Goal: Task Accomplishment & Management: Complete application form

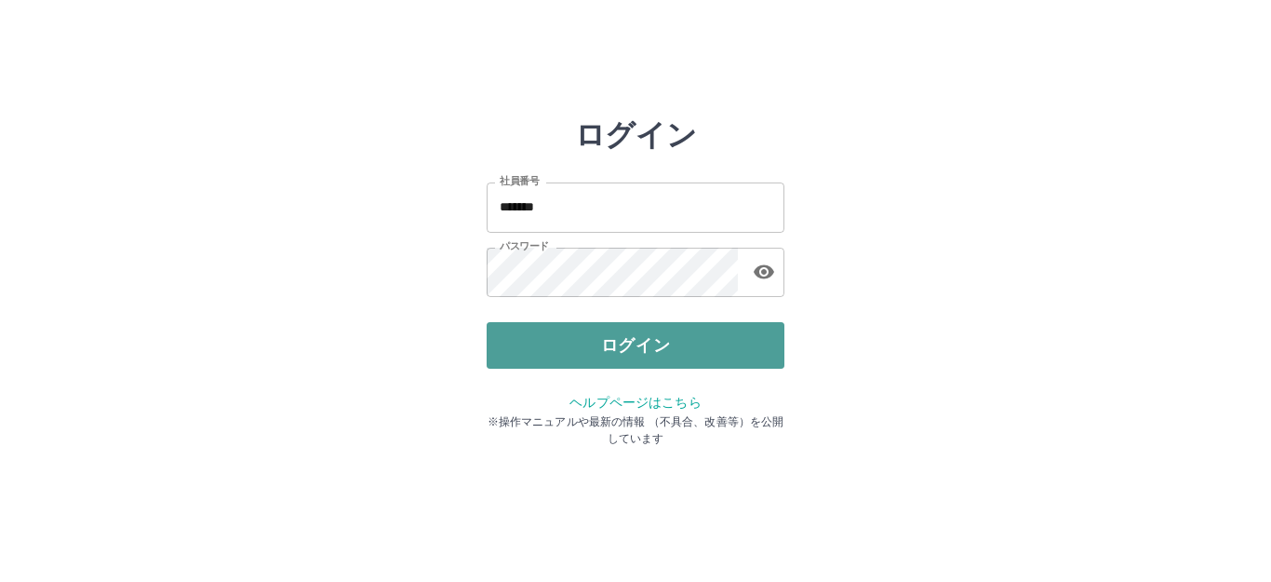
click at [581, 349] on button "ログイン" at bounding box center [636, 345] width 298 height 47
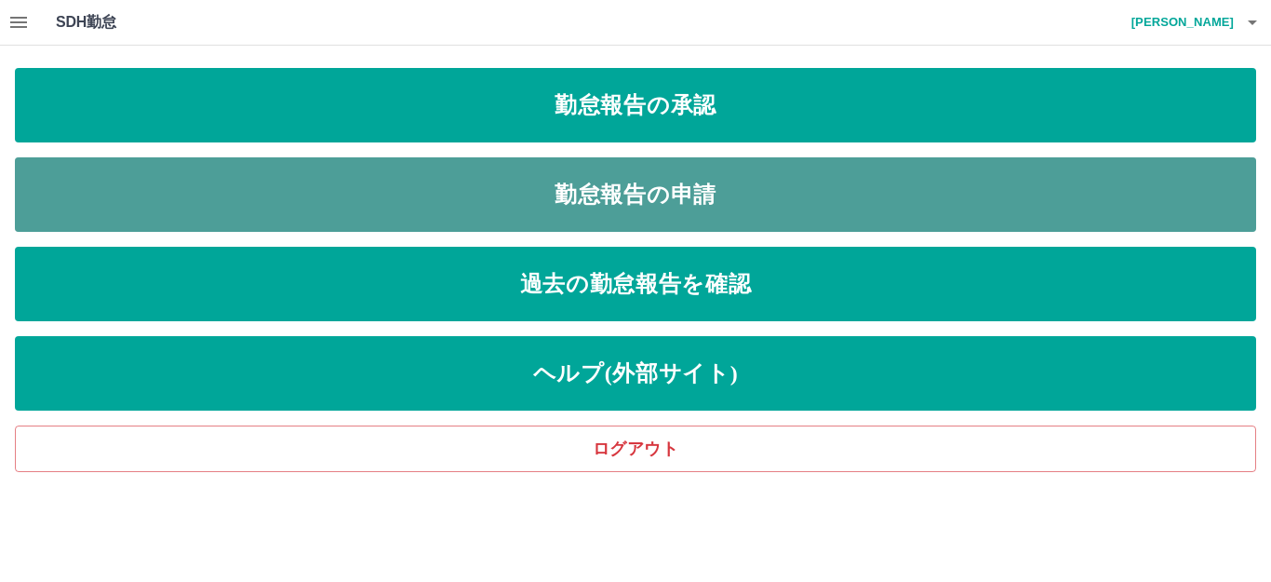
click at [654, 204] on link "勤怠報告の申請" at bounding box center [635, 194] width 1241 height 74
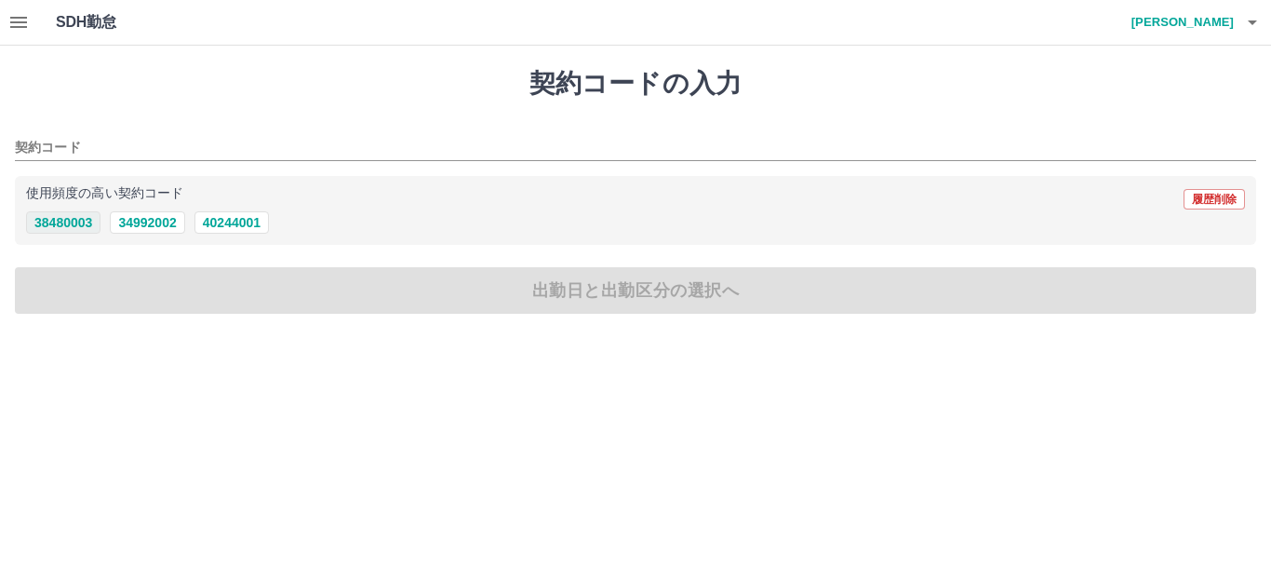
click at [72, 217] on button "38480003" at bounding box center [63, 222] width 74 height 22
type input "********"
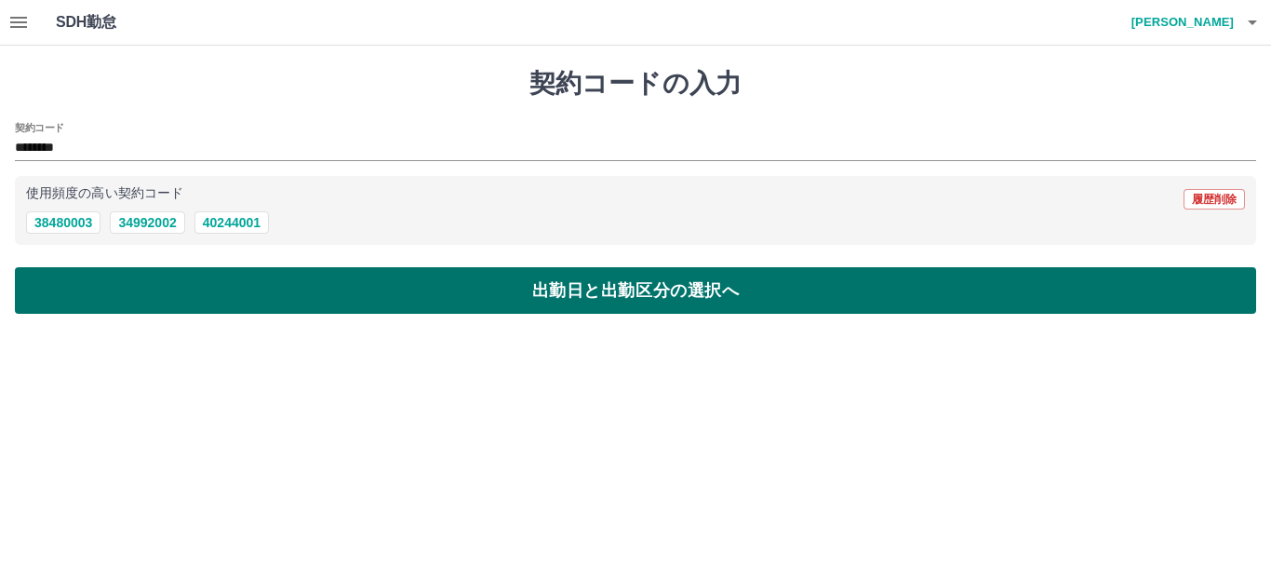
click at [86, 284] on button "出勤日と出勤区分の選択へ" at bounding box center [635, 290] width 1241 height 47
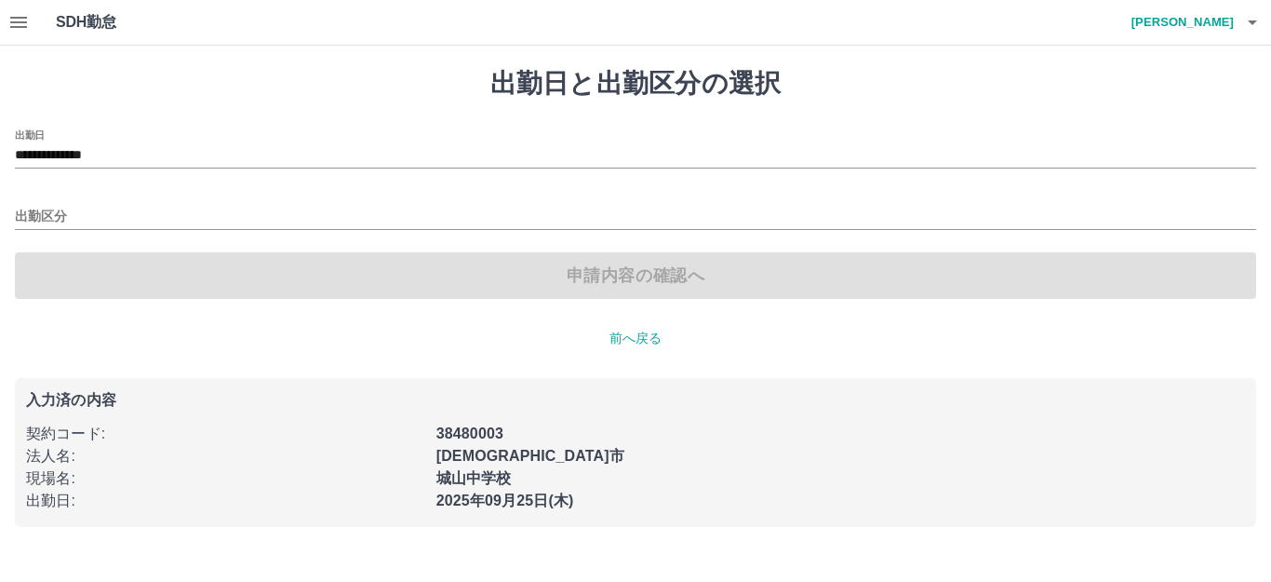
click at [72, 202] on div "出勤区分" at bounding box center [635, 210] width 1241 height 39
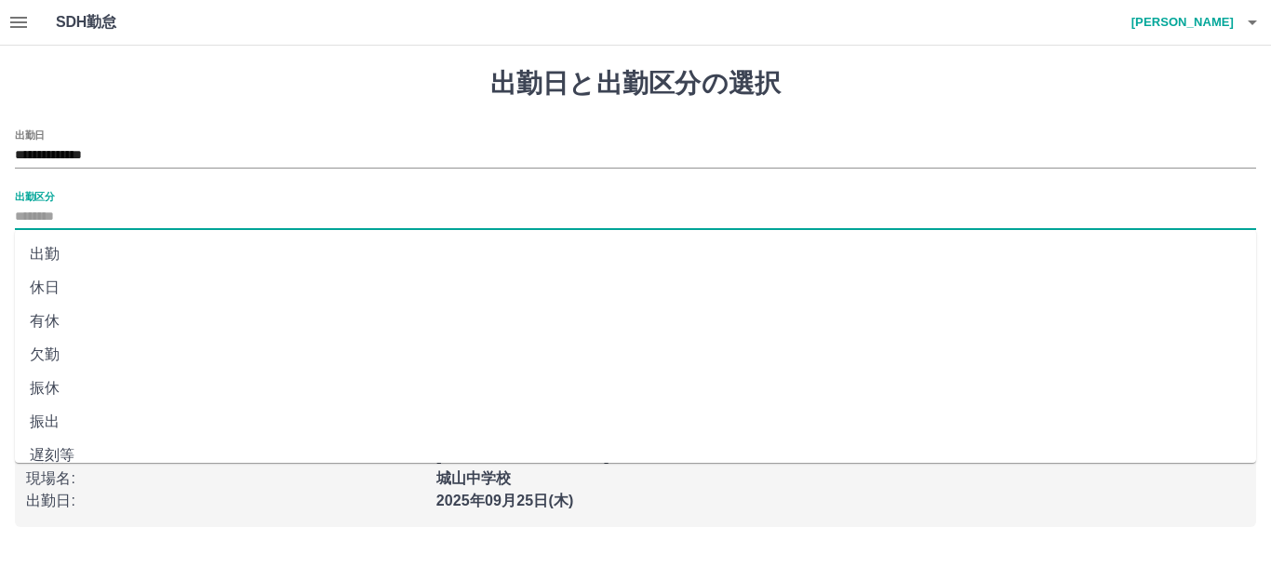
click at [84, 229] on div at bounding box center [635, 218] width 1241 height 24
click at [88, 213] on input "出勤区分" at bounding box center [635, 217] width 1241 height 23
click at [54, 253] on li "出勤" at bounding box center [635, 254] width 1241 height 34
type input "**"
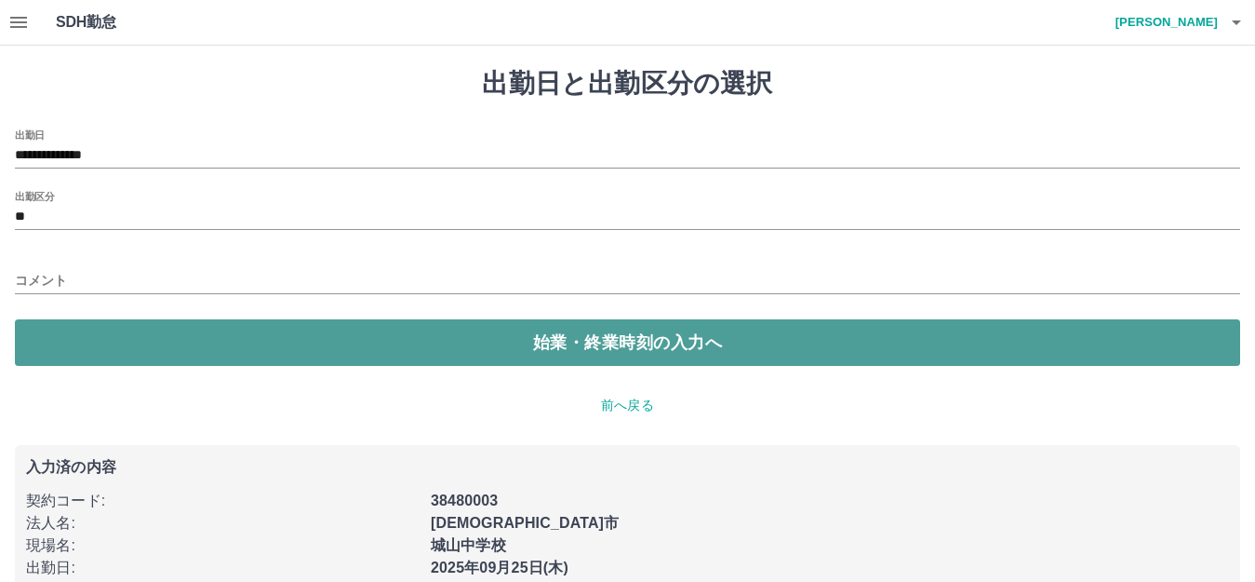
click at [126, 353] on button "始業・終業時刻の入力へ" at bounding box center [628, 342] width 1226 height 47
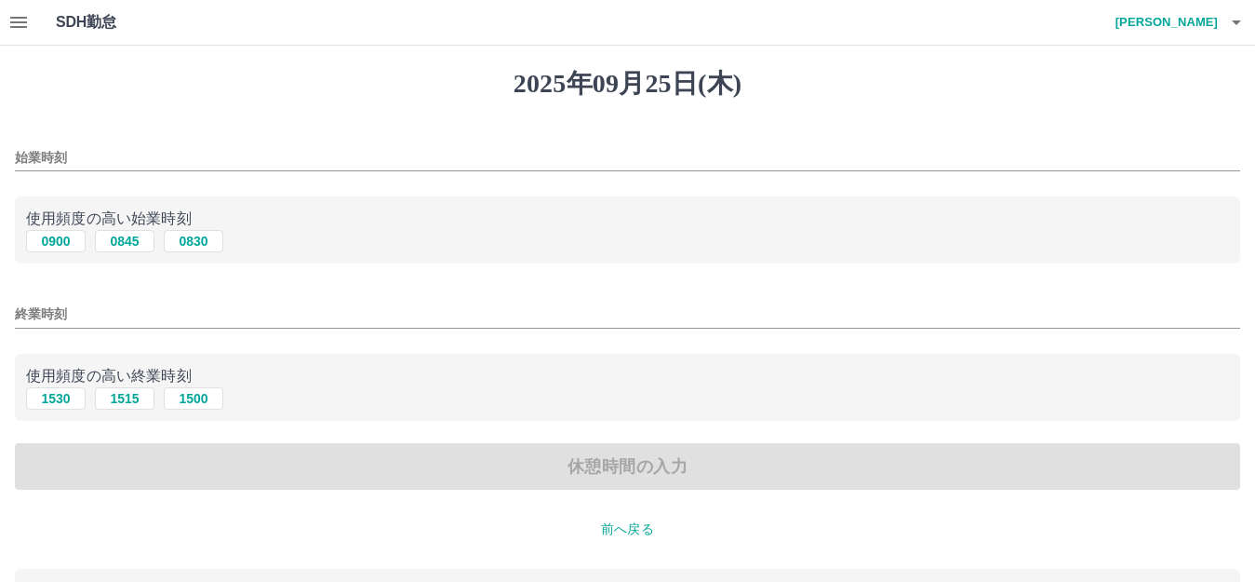
click at [163, 164] on input "始業時刻" at bounding box center [628, 157] width 1226 height 27
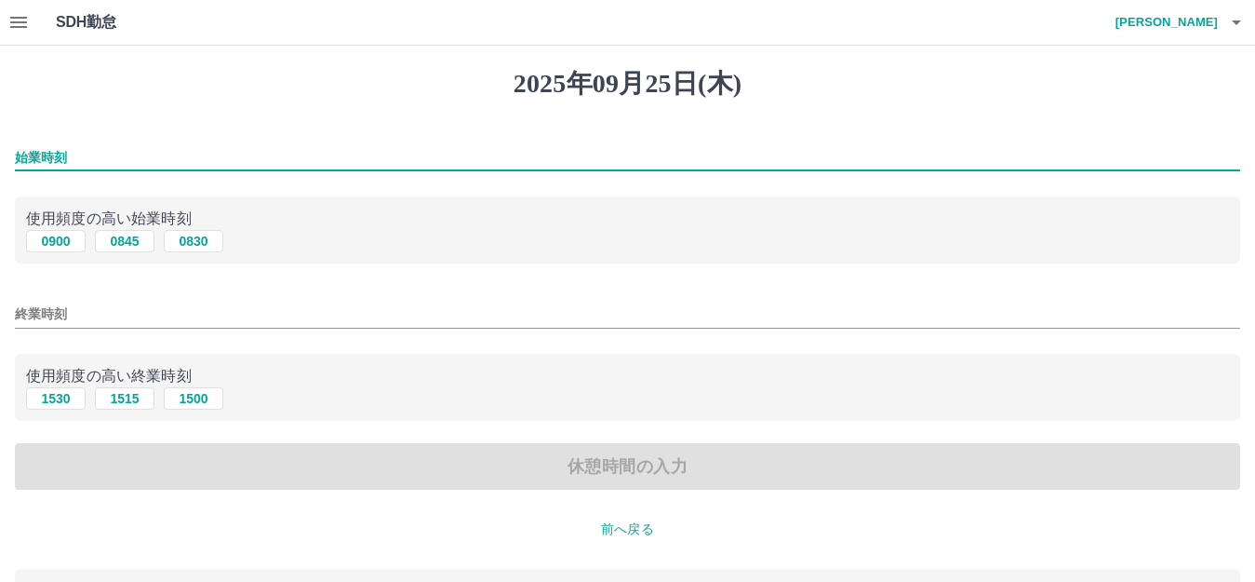
type input "****"
click at [95, 308] on input "終業時刻" at bounding box center [628, 314] width 1226 height 27
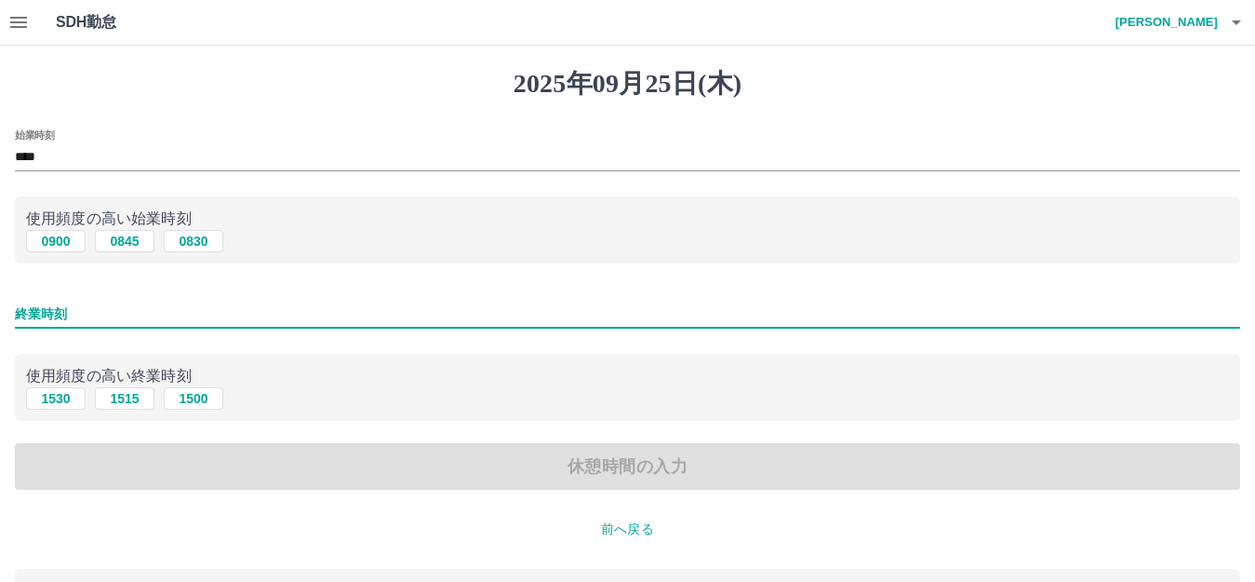
type input "****"
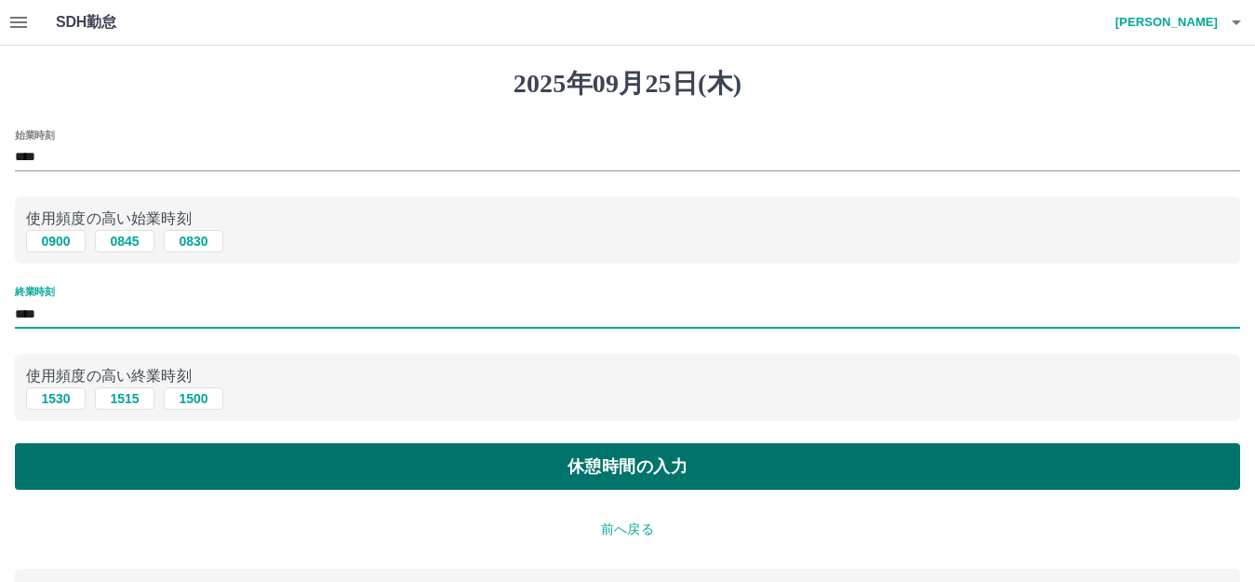
click at [141, 471] on button "休憩時間の入力" at bounding box center [628, 466] width 1226 height 47
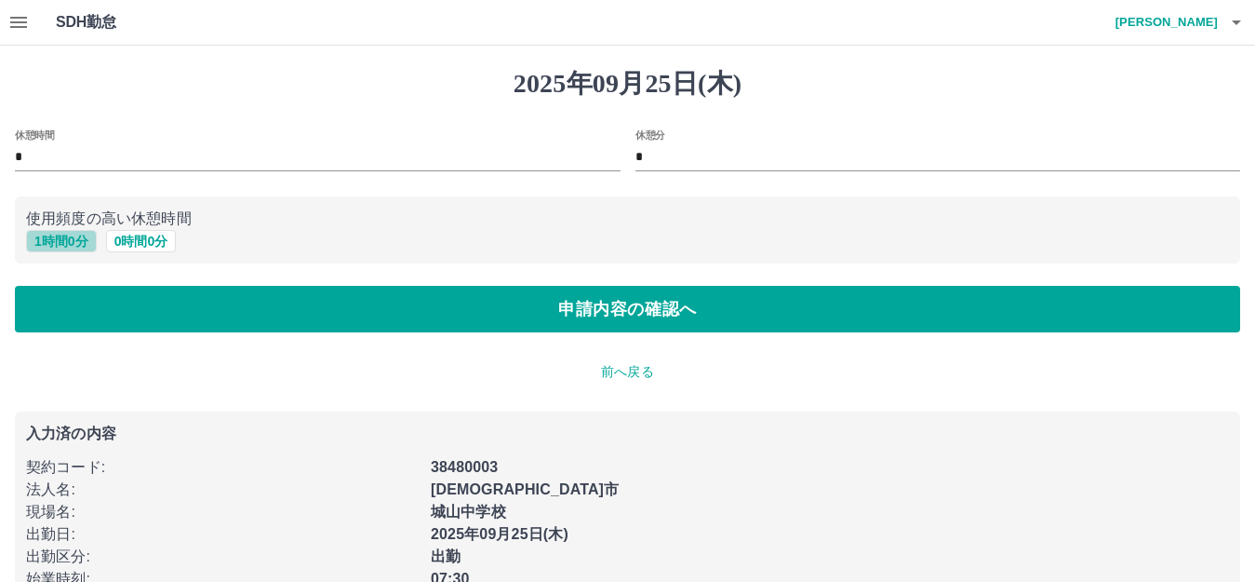
click at [39, 243] on button "1 時間 0 分" at bounding box center [61, 241] width 71 height 22
type input "*"
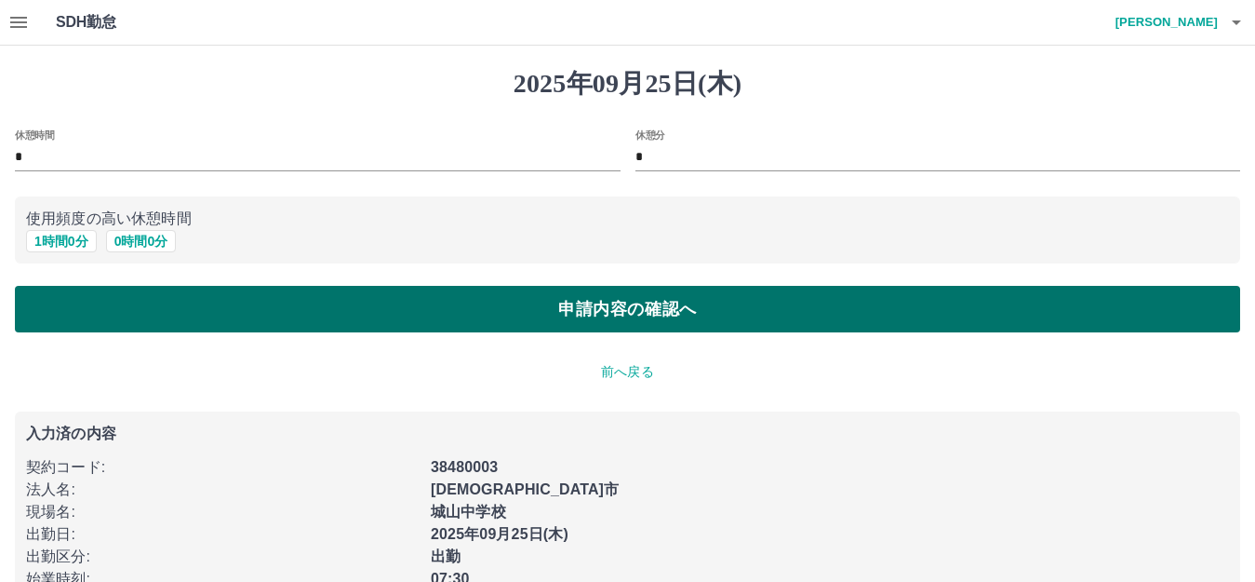
click at [81, 306] on button "申請内容の確認へ" at bounding box center [628, 309] width 1226 height 47
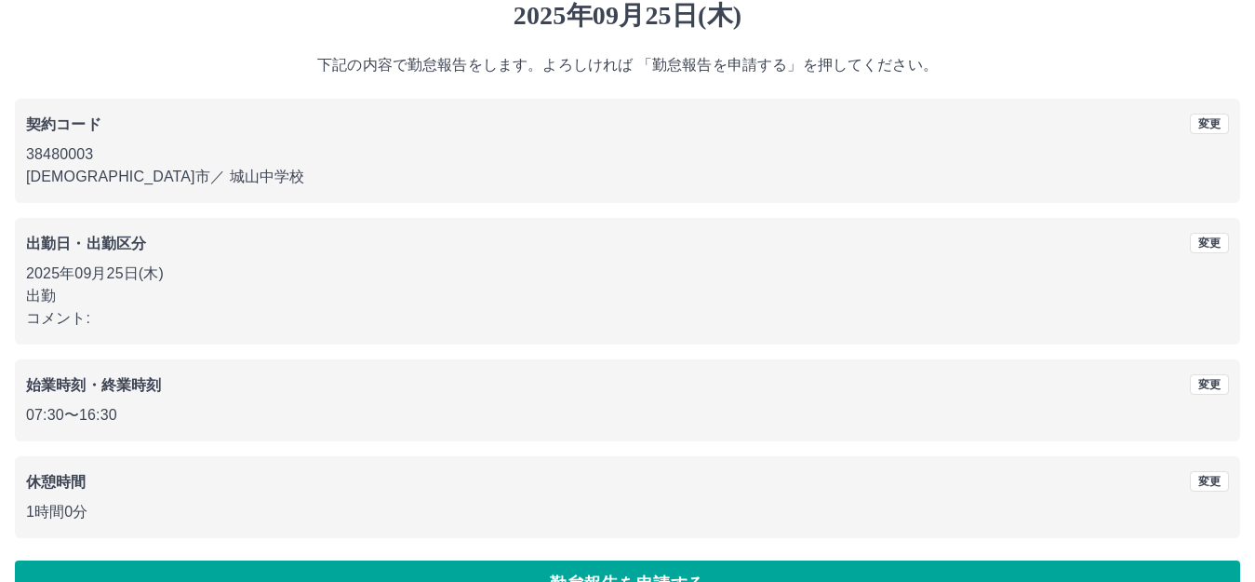
scroll to position [115, 0]
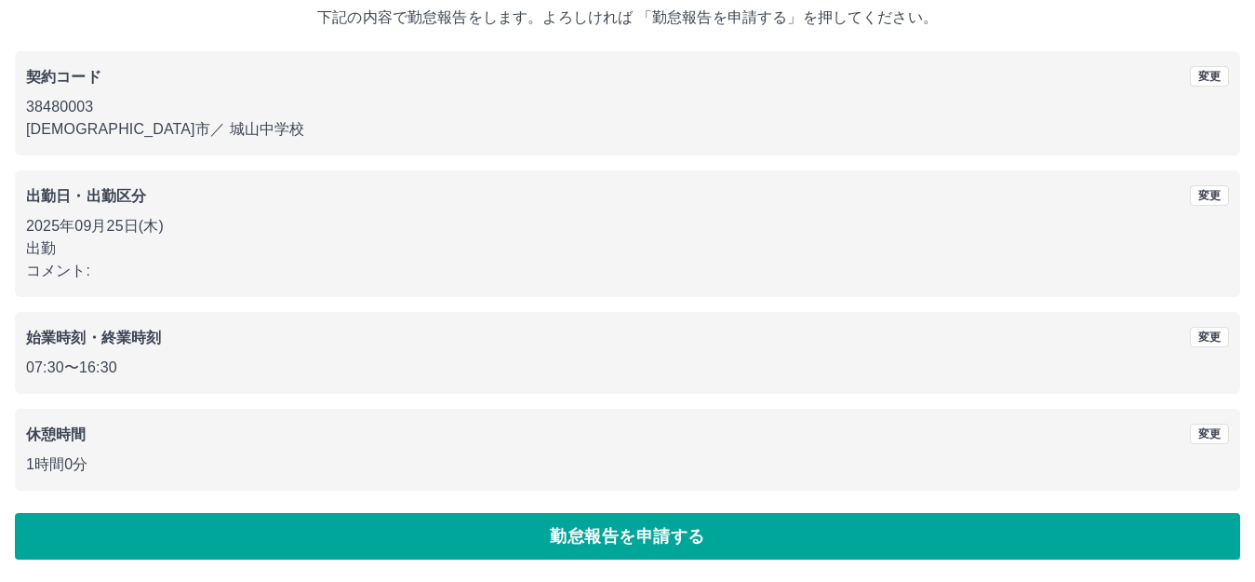
drag, startPoint x: 175, startPoint y: 524, endPoint x: 162, endPoint y: 525, distance: 13.1
click at [172, 524] on button "勤怠報告を申請する" at bounding box center [628, 536] width 1226 height 47
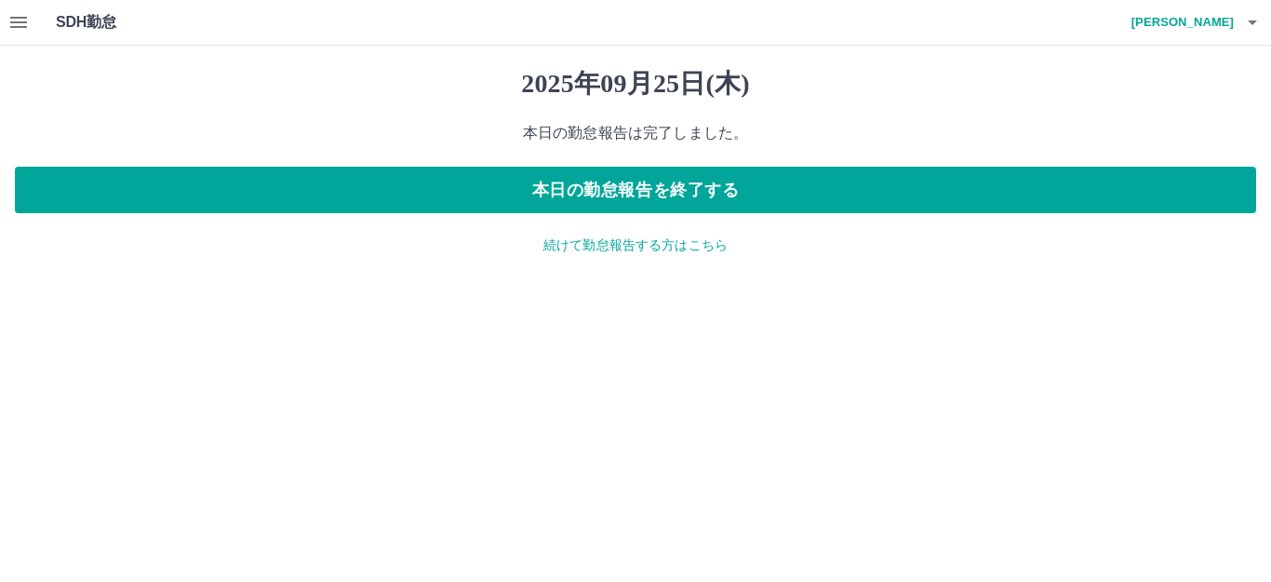
click at [698, 179] on button "本日の勤怠報告を終了する" at bounding box center [635, 190] width 1241 height 47
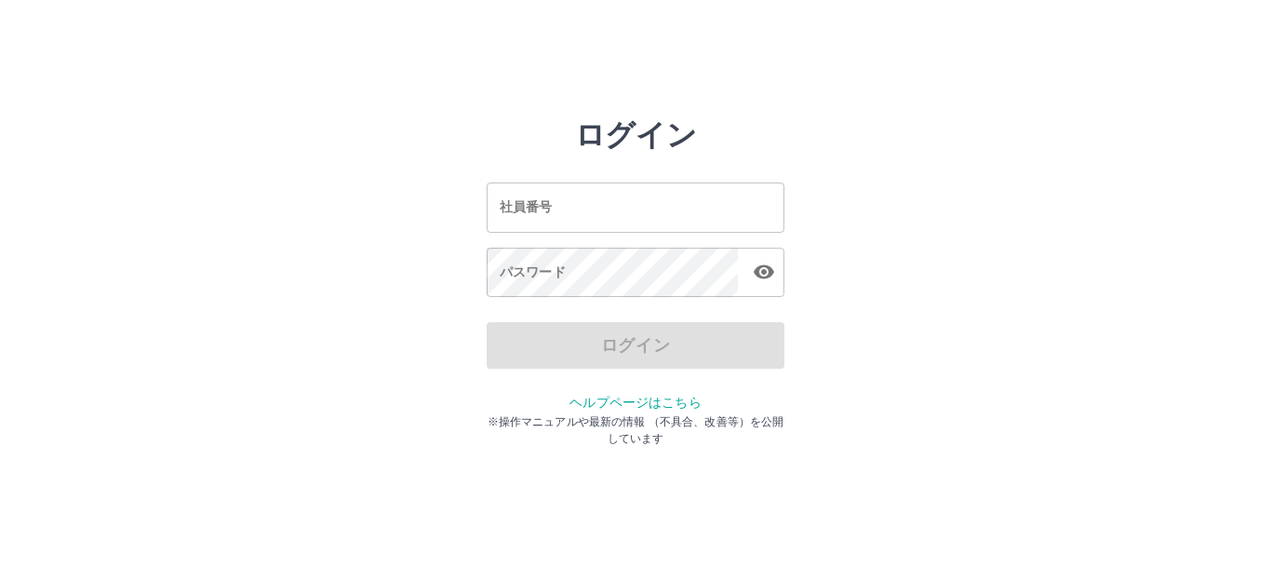
click at [598, 201] on input "社員番号" at bounding box center [636, 206] width 298 height 49
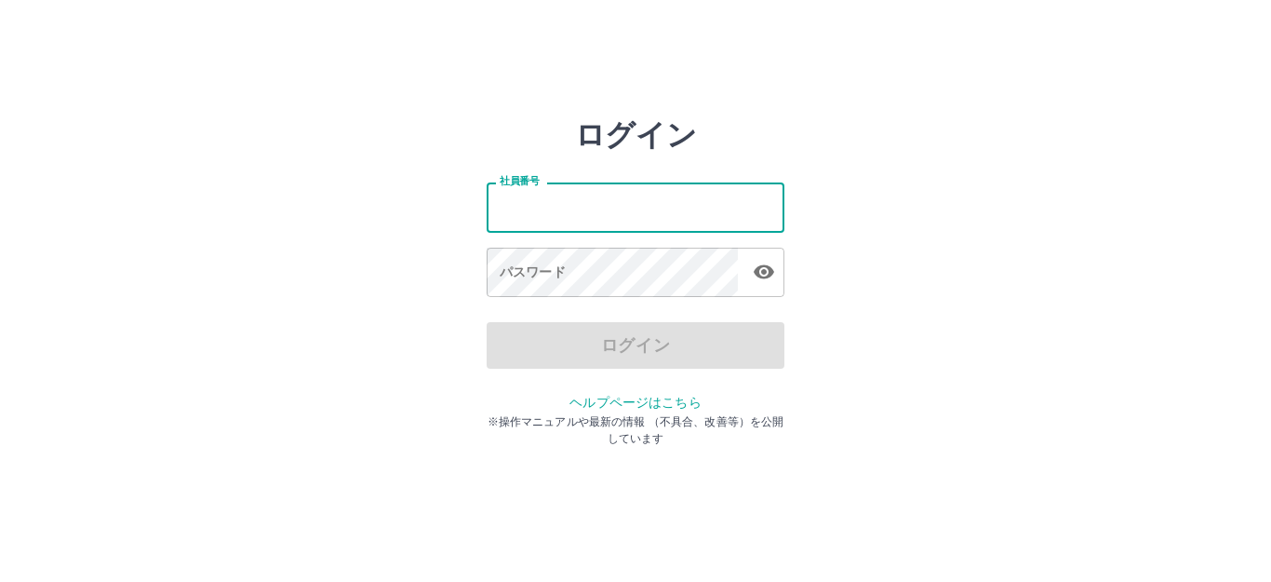
type input "*******"
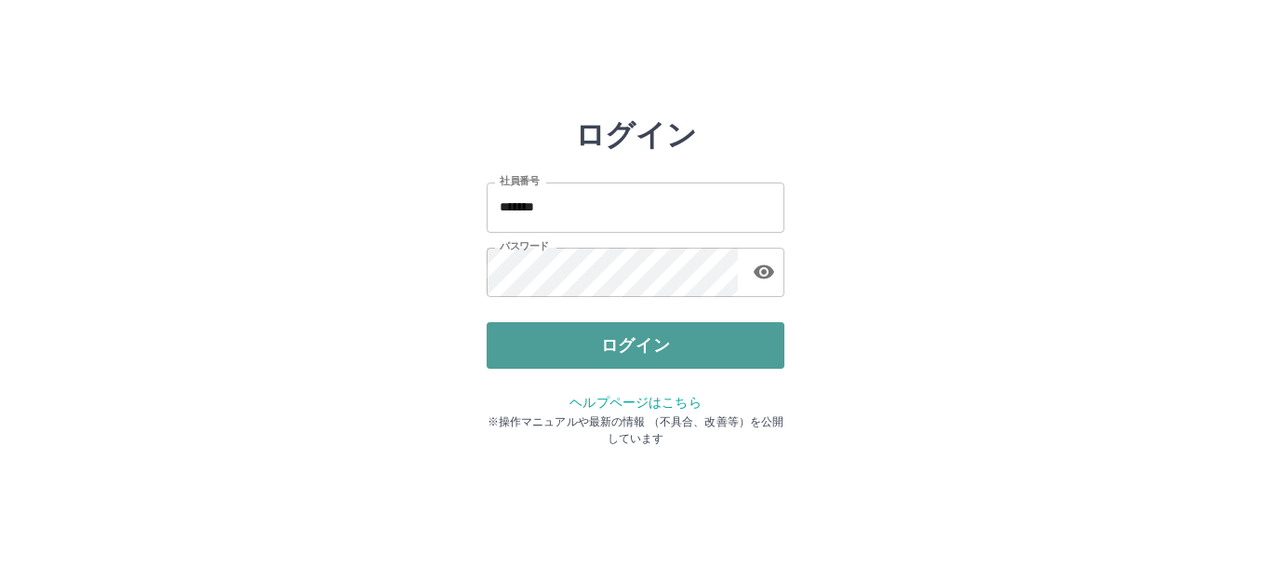
click at [590, 349] on button "ログイン" at bounding box center [636, 345] width 298 height 47
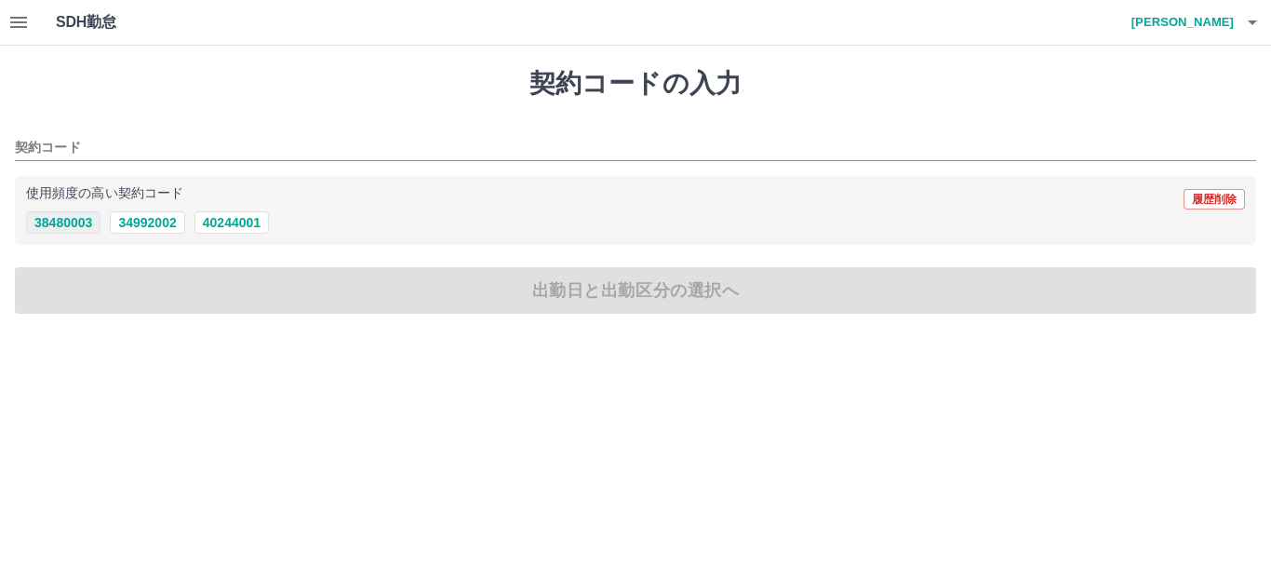
click at [83, 216] on button "38480003" at bounding box center [63, 222] width 74 height 22
type input "********"
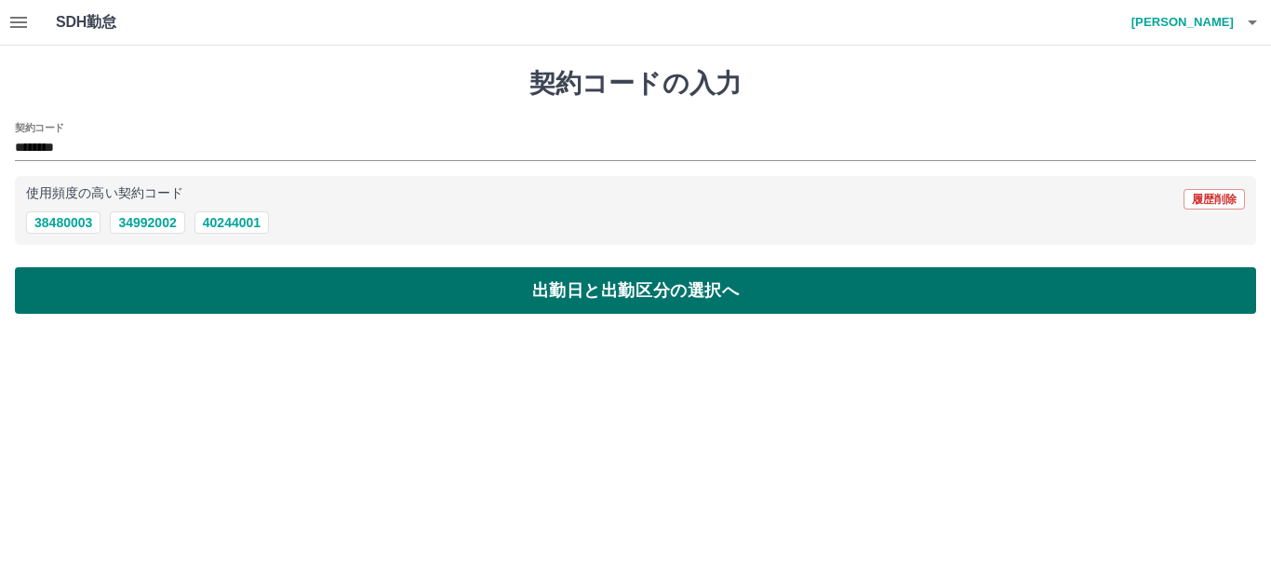
click at [184, 285] on button "出勤日と出勤区分の選択へ" at bounding box center [635, 290] width 1241 height 47
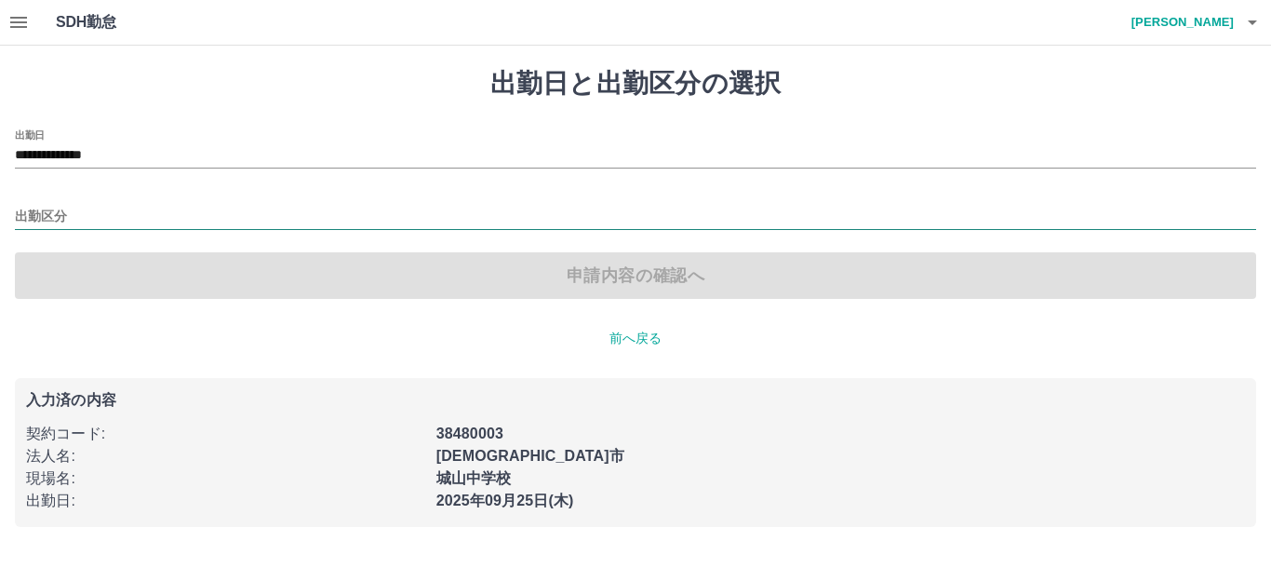
click at [38, 214] on input "出勤区分" at bounding box center [635, 217] width 1241 height 23
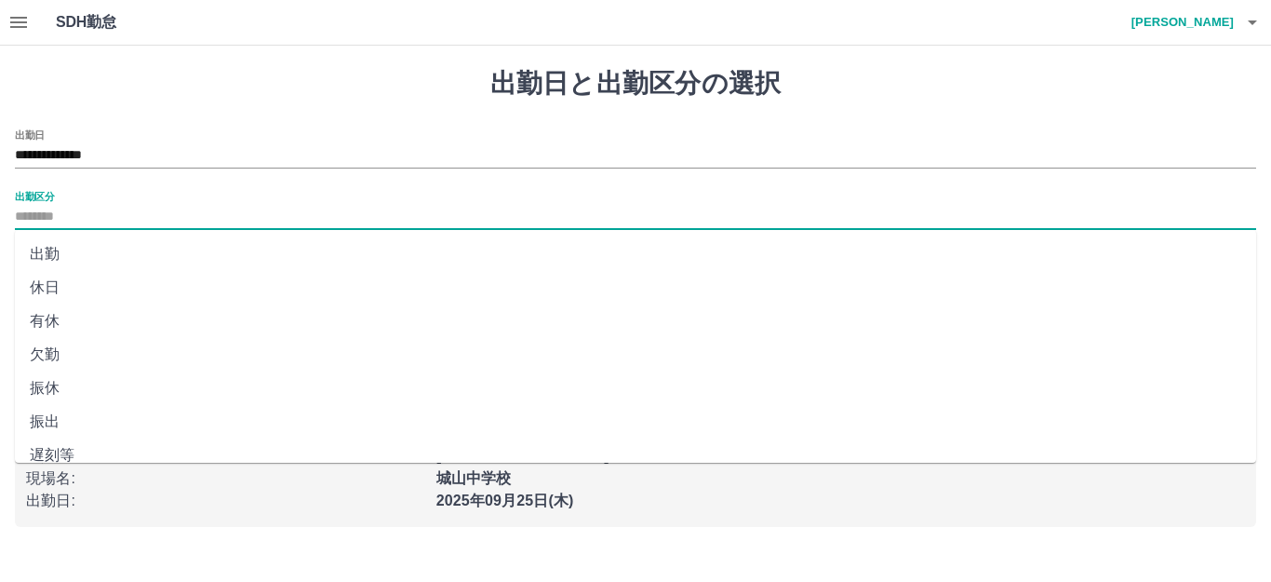
click at [77, 248] on li "出勤" at bounding box center [635, 254] width 1241 height 34
type input "**"
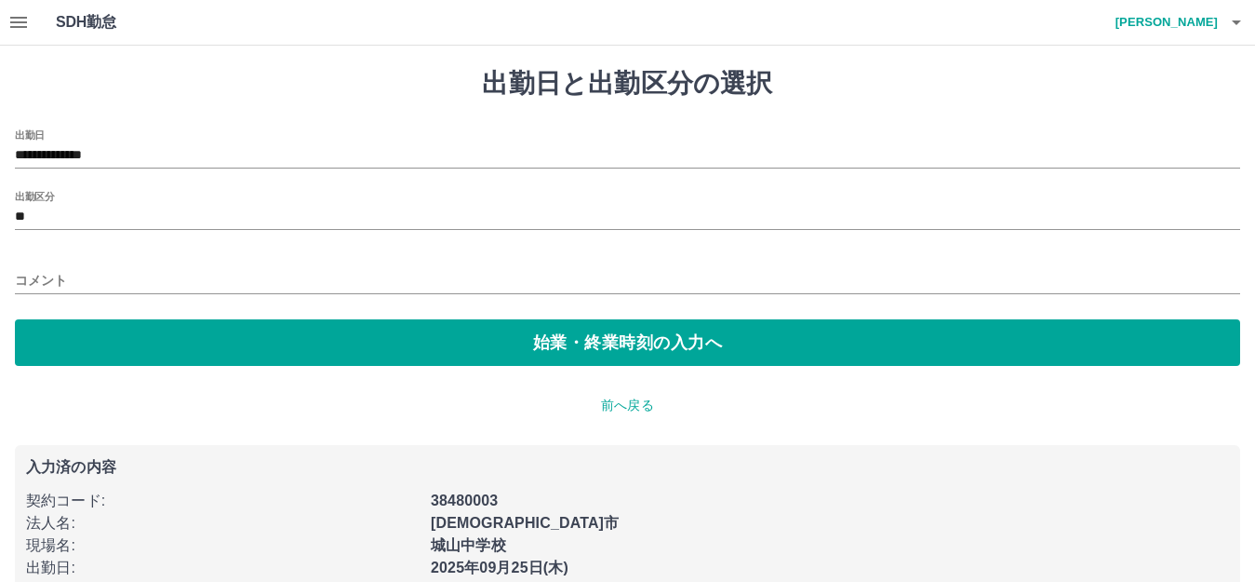
click at [175, 317] on div "**********" at bounding box center [628, 247] width 1226 height 236
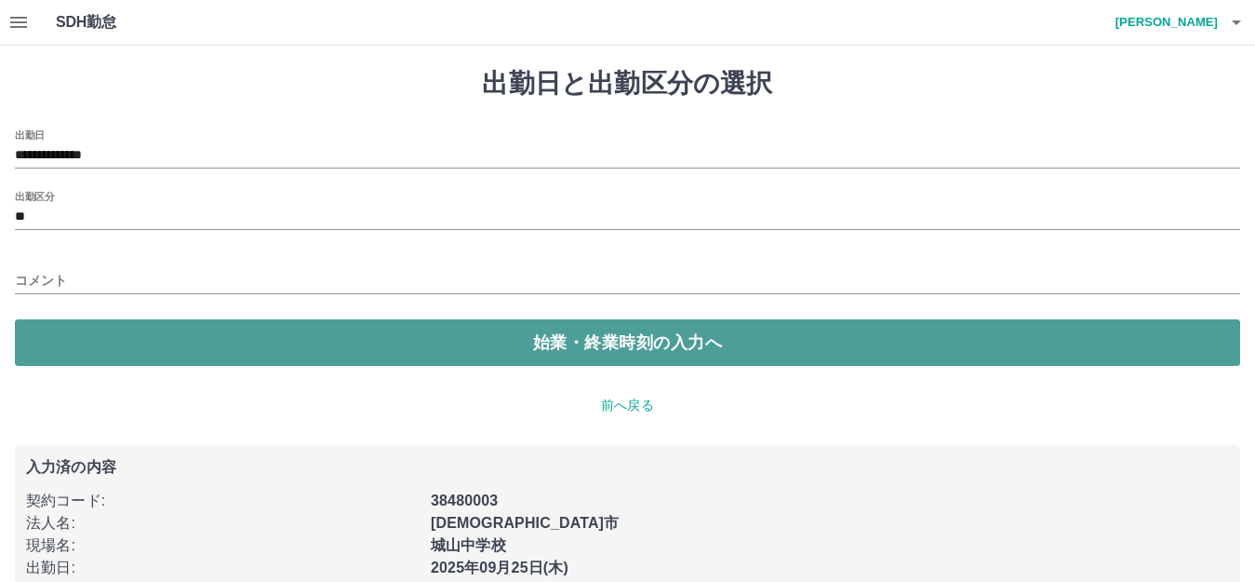
click at [213, 343] on button "始業・終業時刻の入力へ" at bounding box center [628, 342] width 1226 height 47
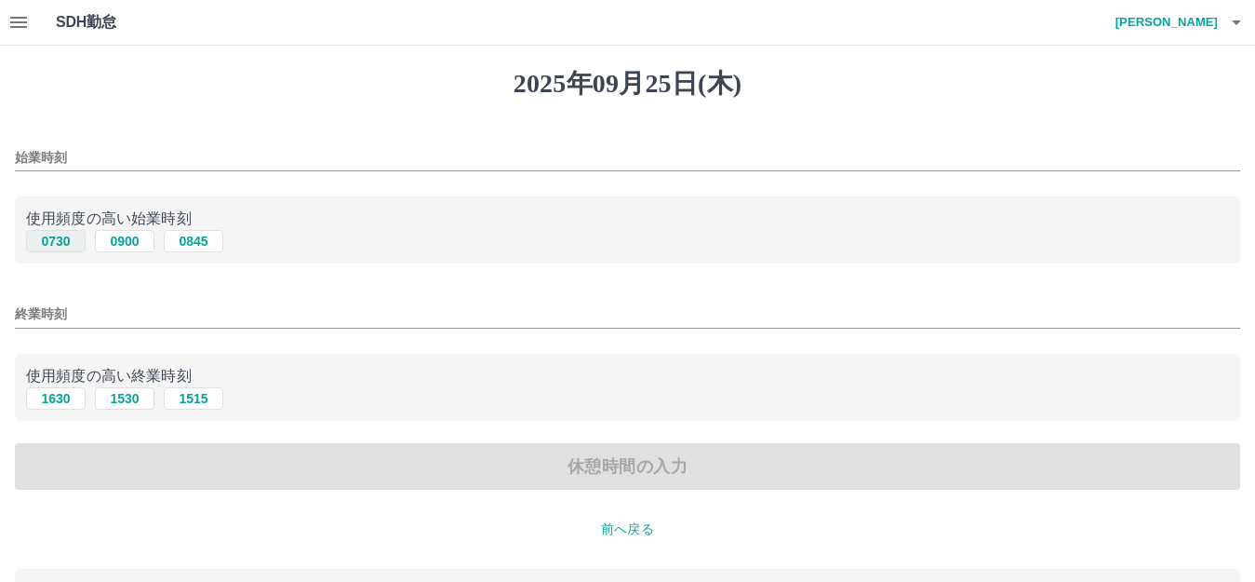
click at [58, 239] on button "0730" at bounding box center [56, 241] width 60 height 22
type input "****"
click at [64, 401] on button "1630" at bounding box center [56, 398] width 60 height 22
type input "****"
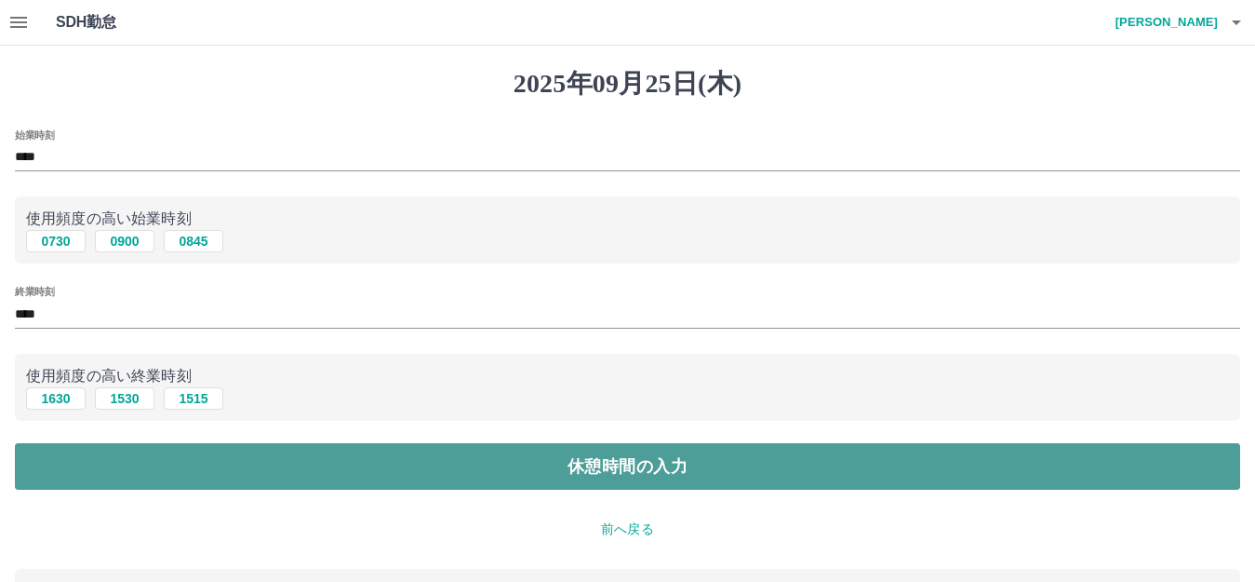
click at [202, 466] on button "休憩時間の入力" at bounding box center [628, 466] width 1226 height 47
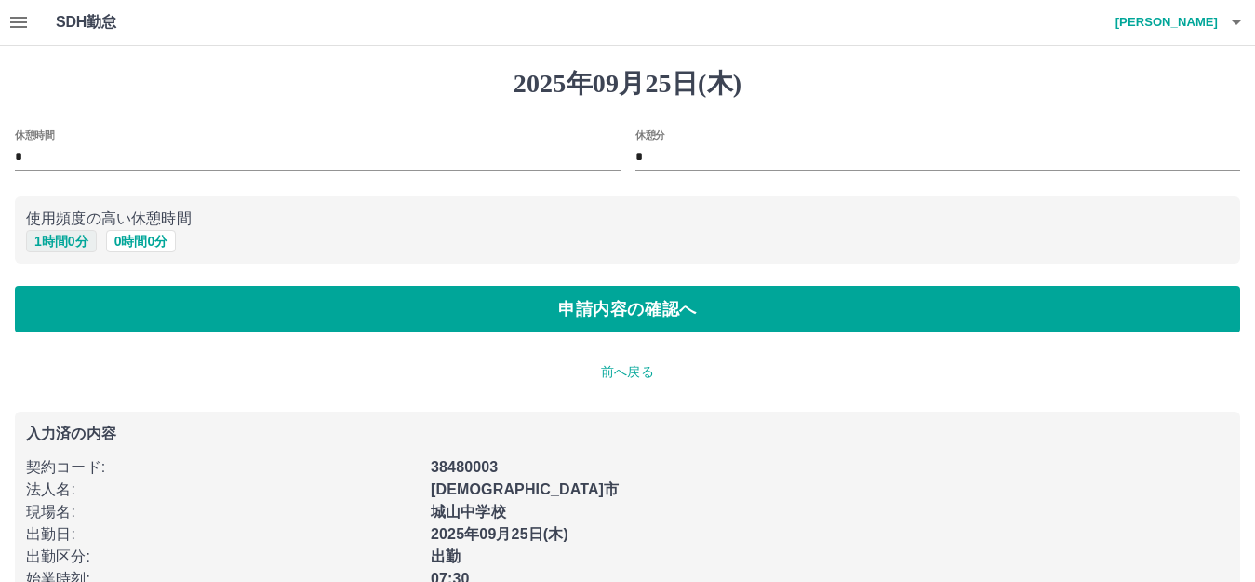
click at [61, 240] on button "1 時間 0 分" at bounding box center [61, 241] width 71 height 22
type input "*"
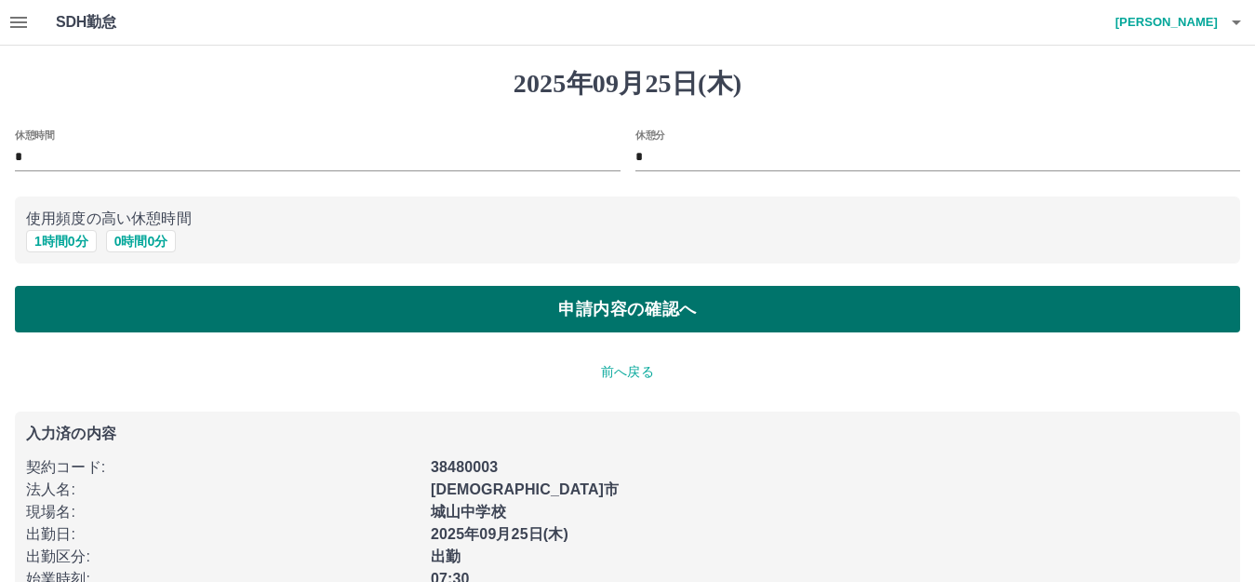
click at [113, 311] on button "申請内容の確認へ" at bounding box center [628, 309] width 1226 height 47
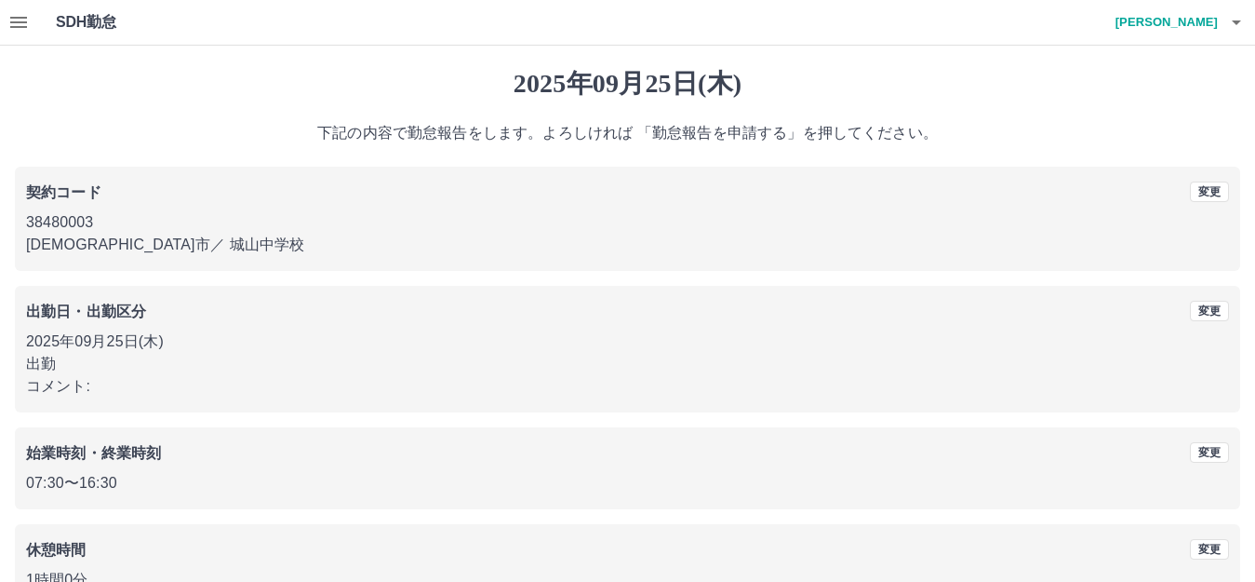
scroll to position [115, 0]
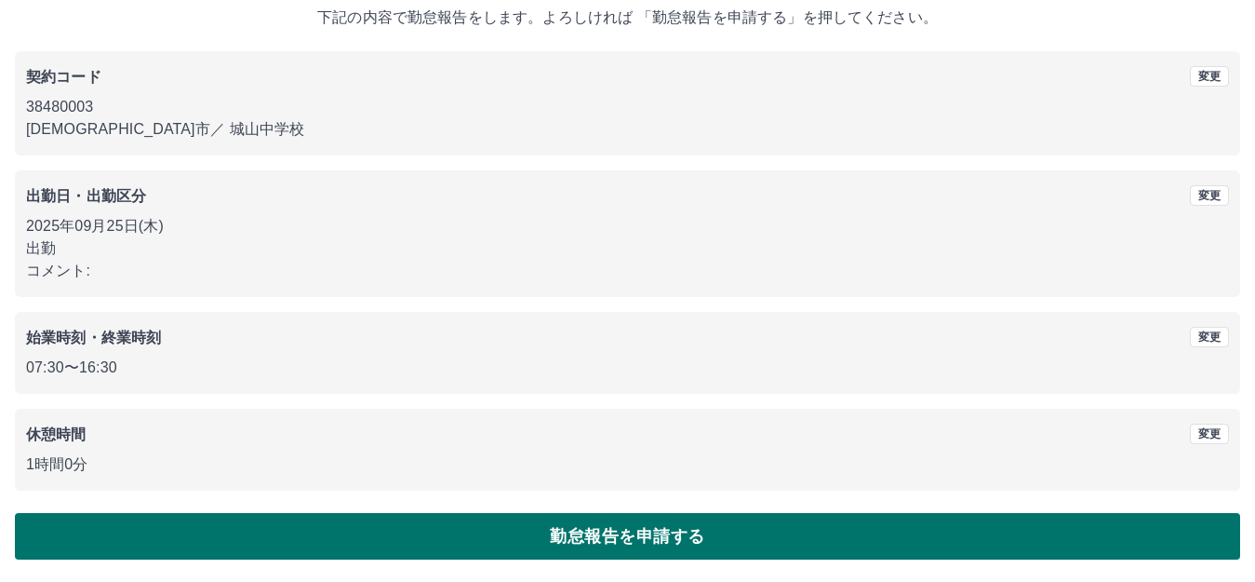
click at [327, 516] on button "勤怠報告を申請する" at bounding box center [628, 536] width 1226 height 47
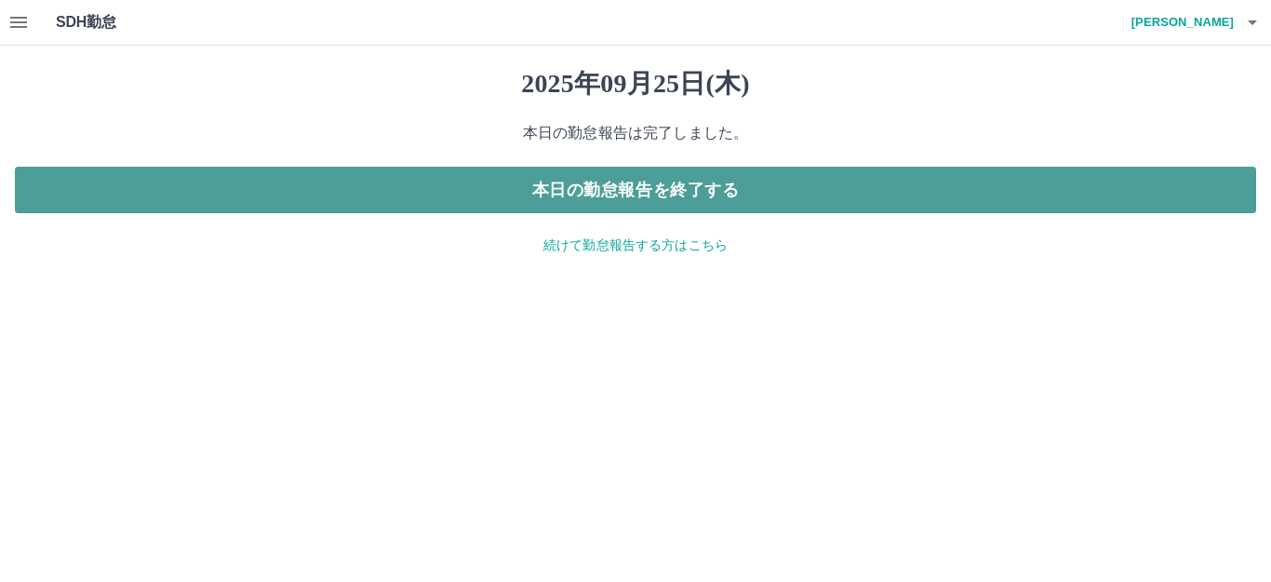
click at [220, 190] on button "本日の勤怠報告を終了する" at bounding box center [635, 190] width 1241 height 47
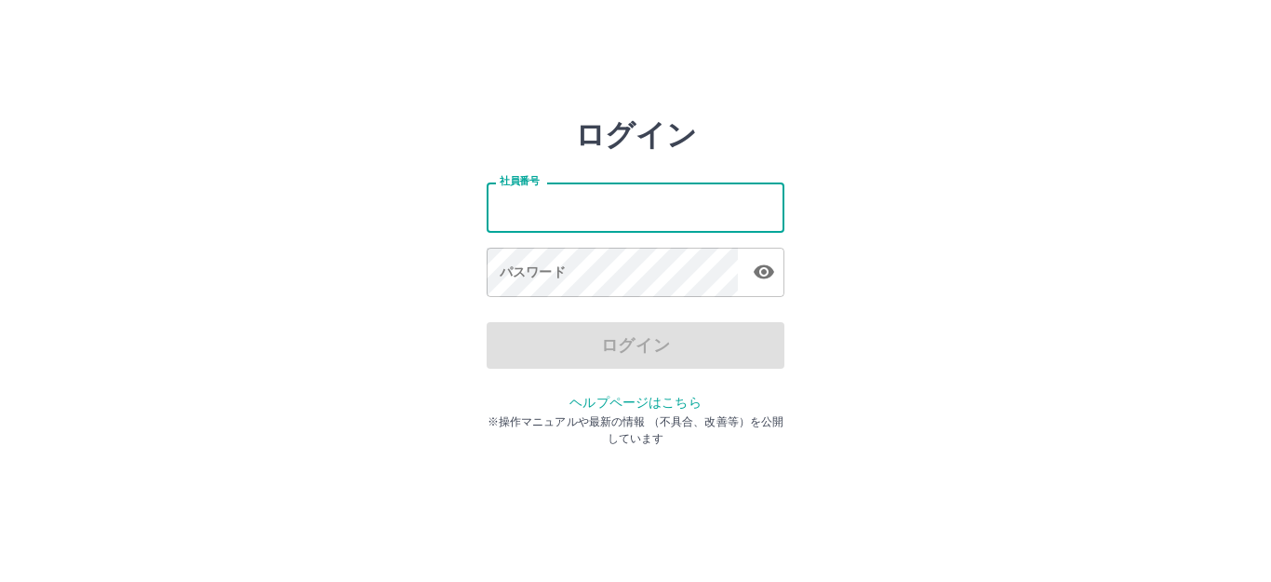
click at [514, 214] on input "社員番号" at bounding box center [636, 206] width 298 height 49
type input "*******"
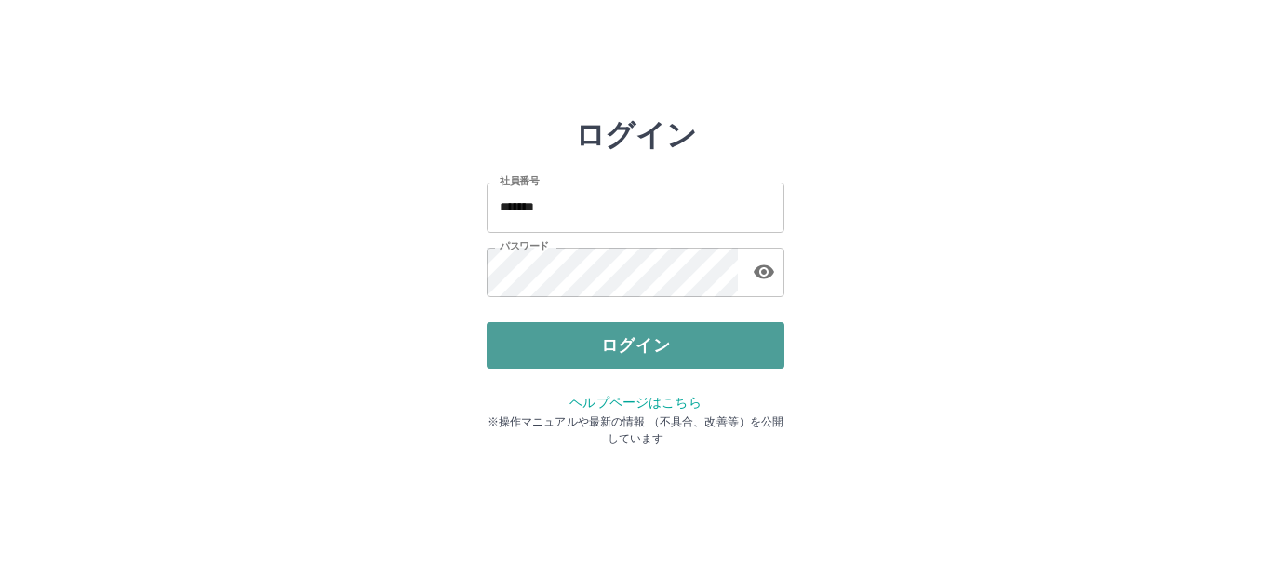
click at [592, 340] on button "ログイン" at bounding box center [636, 345] width 298 height 47
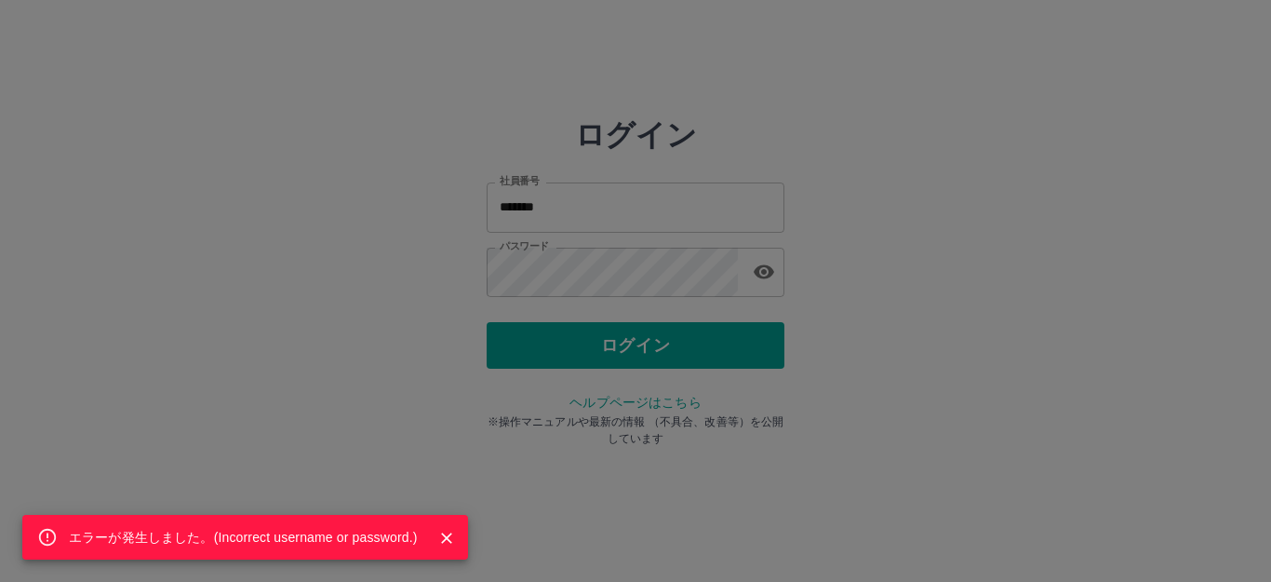
click at [744, 275] on div "エラーが発生しました。( Incorrect username or password. )" at bounding box center [635, 291] width 1271 height 582
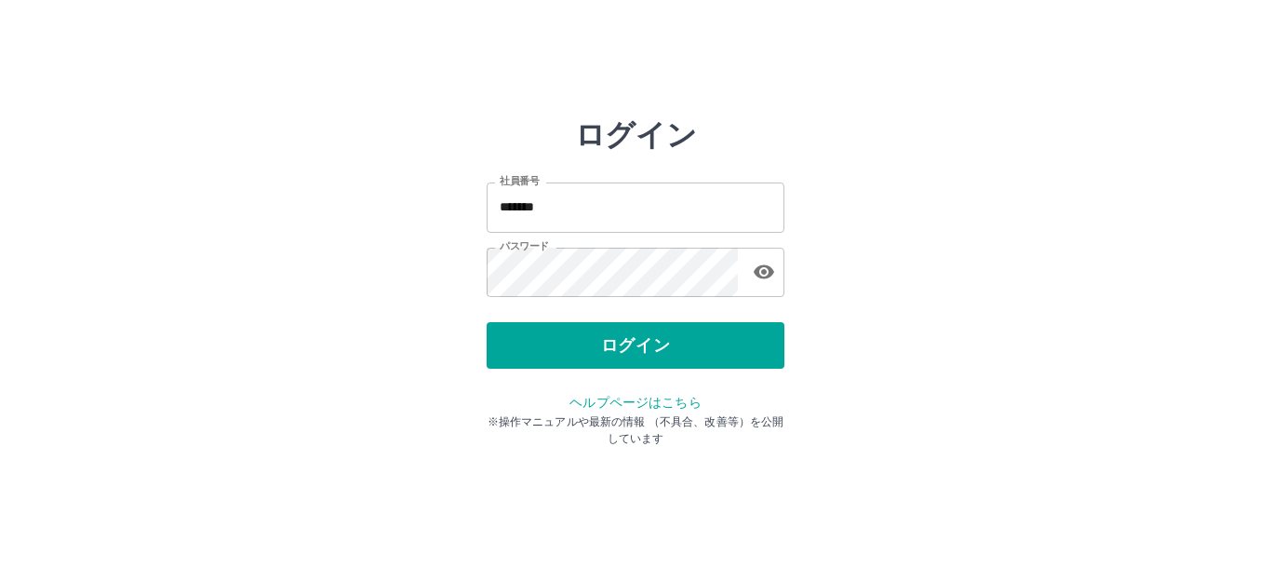
click at [744, 276] on div "パスワード" at bounding box center [636, 272] width 298 height 49
click at [764, 262] on icon "button" at bounding box center [764, 272] width 22 height 22
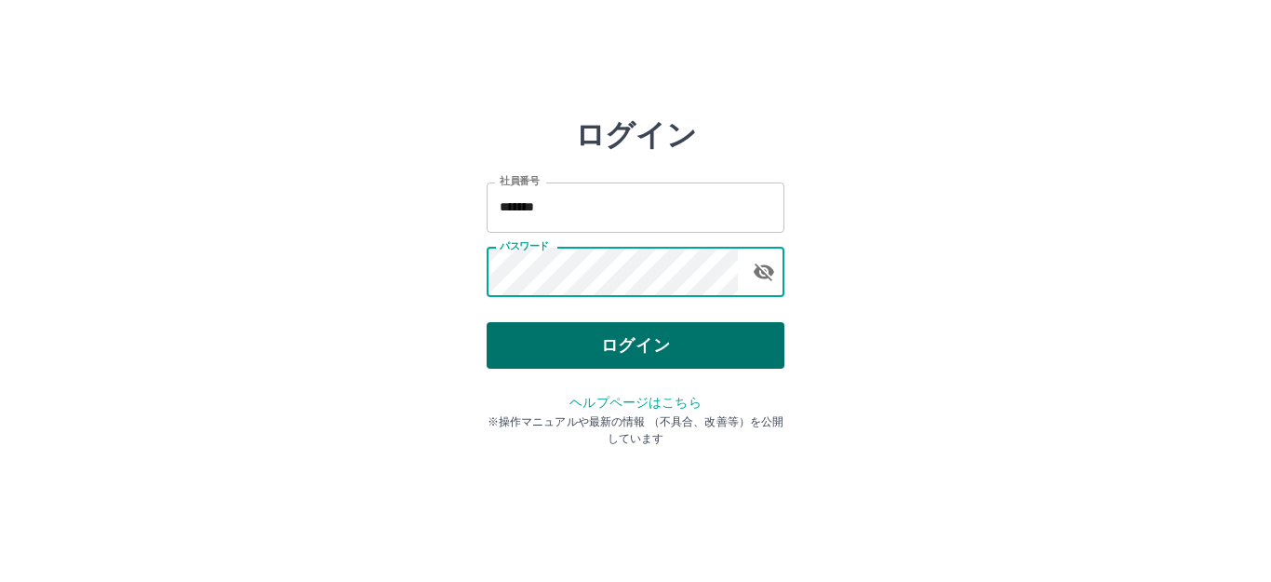
click at [622, 353] on button "ログイン" at bounding box center [636, 345] width 298 height 47
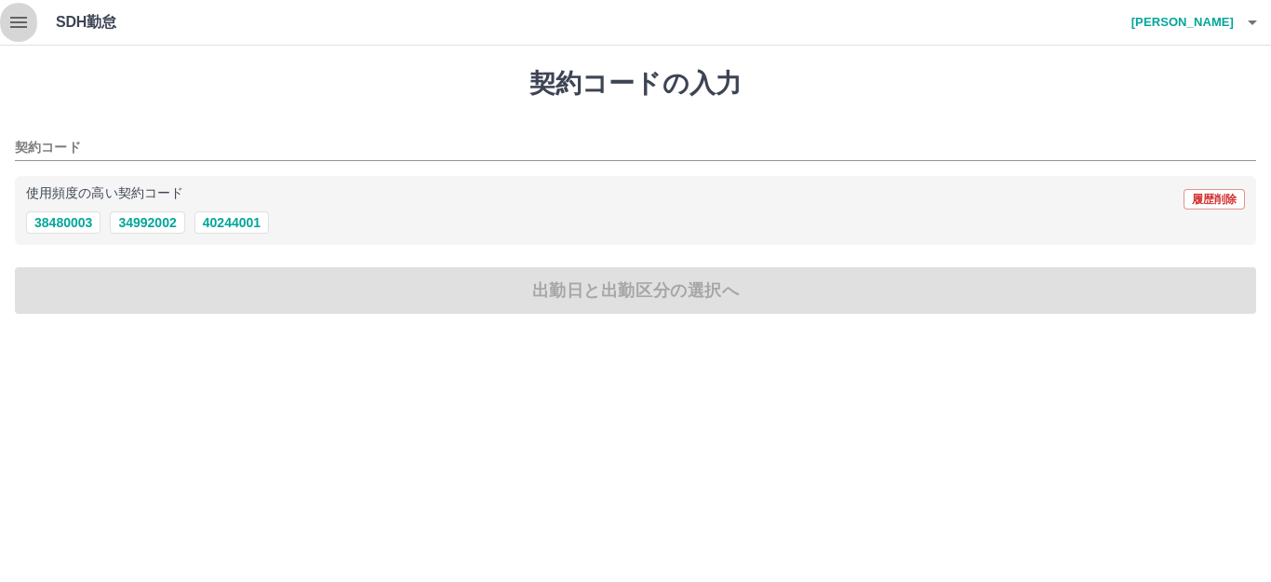
click at [20, 29] on icon "button" at bounding box center [18, 22] width 22 height 22
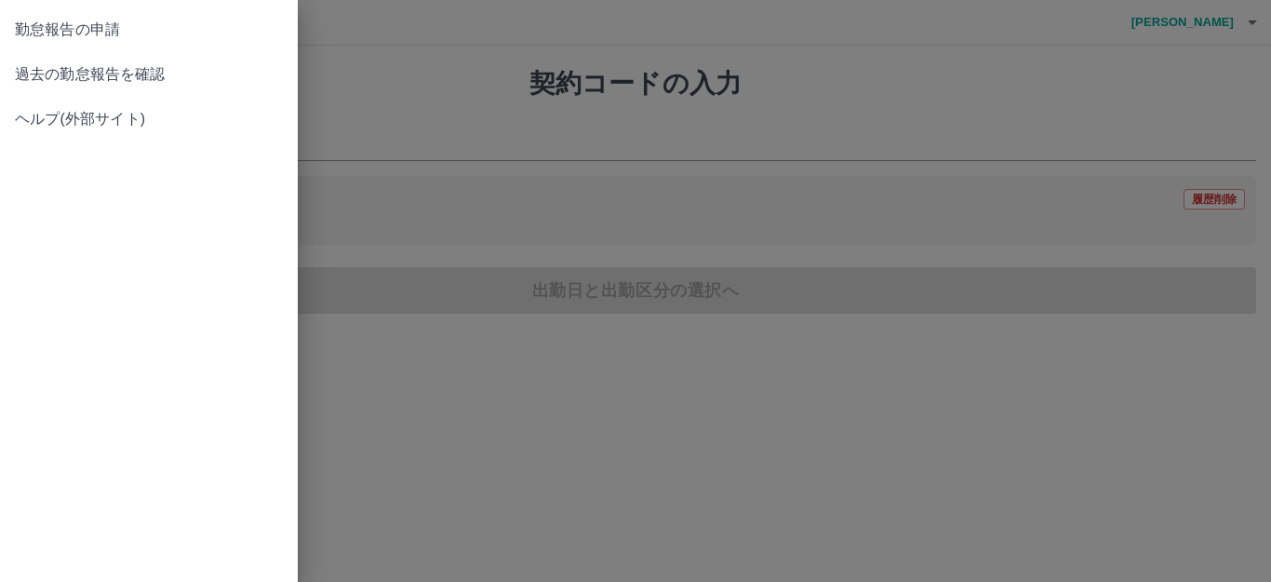
click at [34, 38] on span "勤怠報告の申請" at bounding box center [149, 30] width 268 height 22
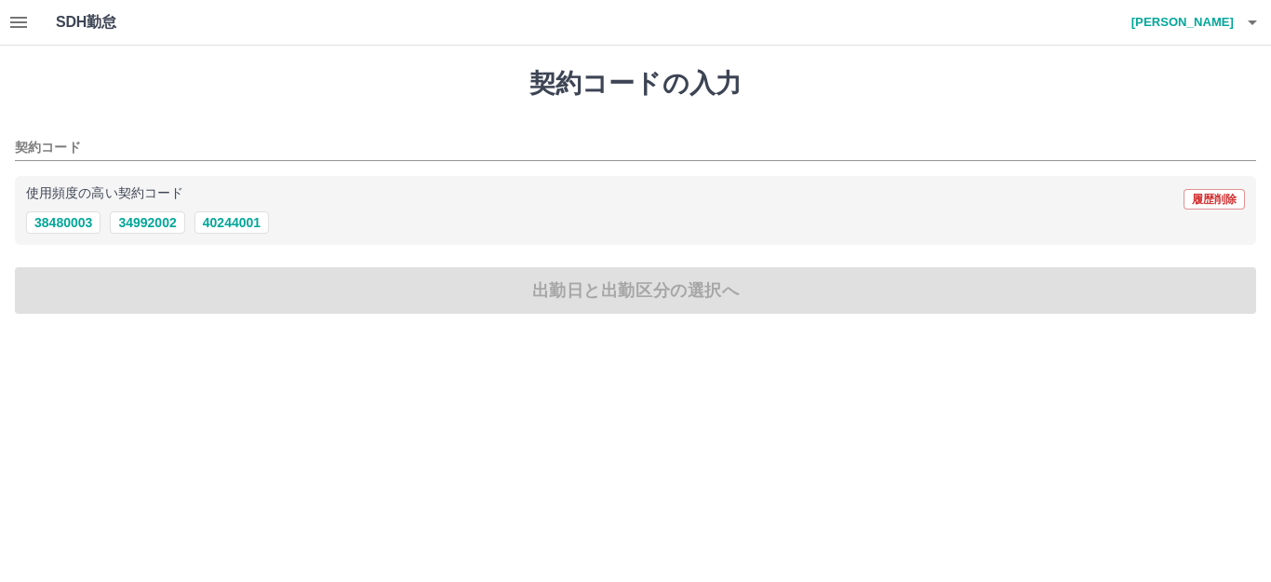
click at [29, 21] on icon "button" at bounding box center [18, 22] width 22 height 22
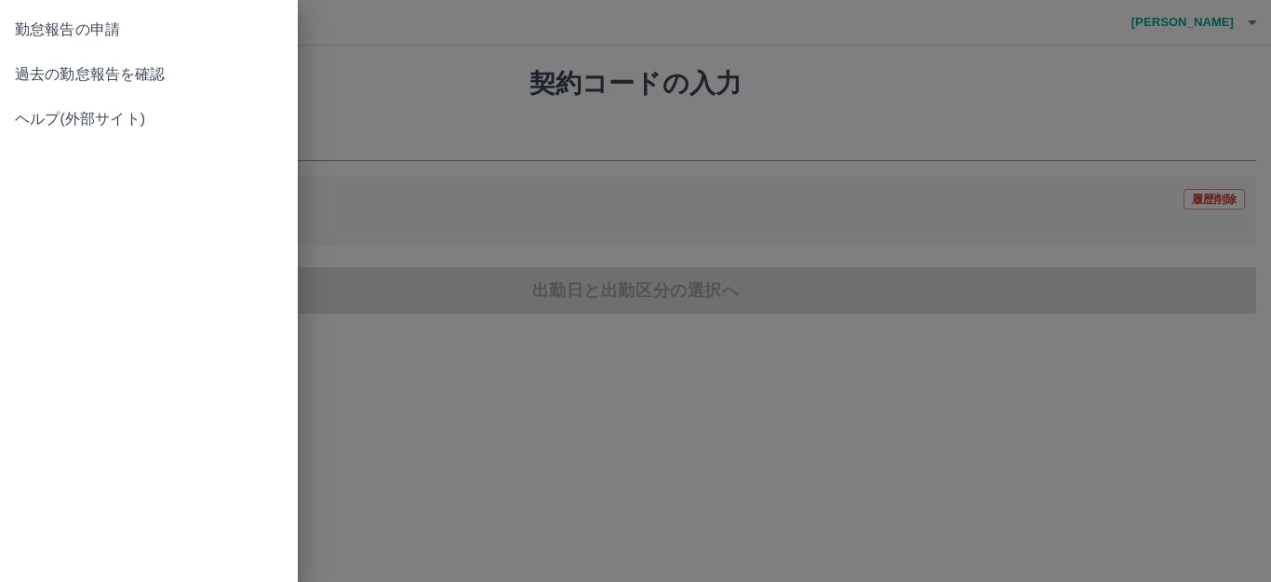
click at [43, 62] on link "過去の勤怠報告を確認" at bounding box center [149, 74] width 298 height 45
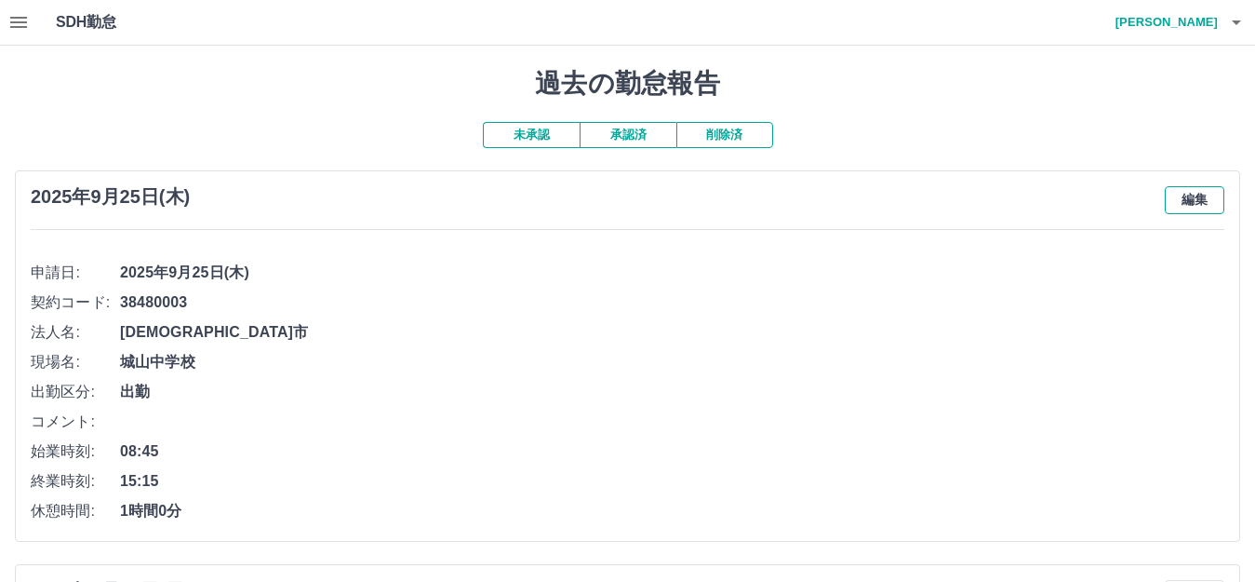
click at [1187, 197] on button "編集" at bounding box center [1195, 200] width 60 height 28
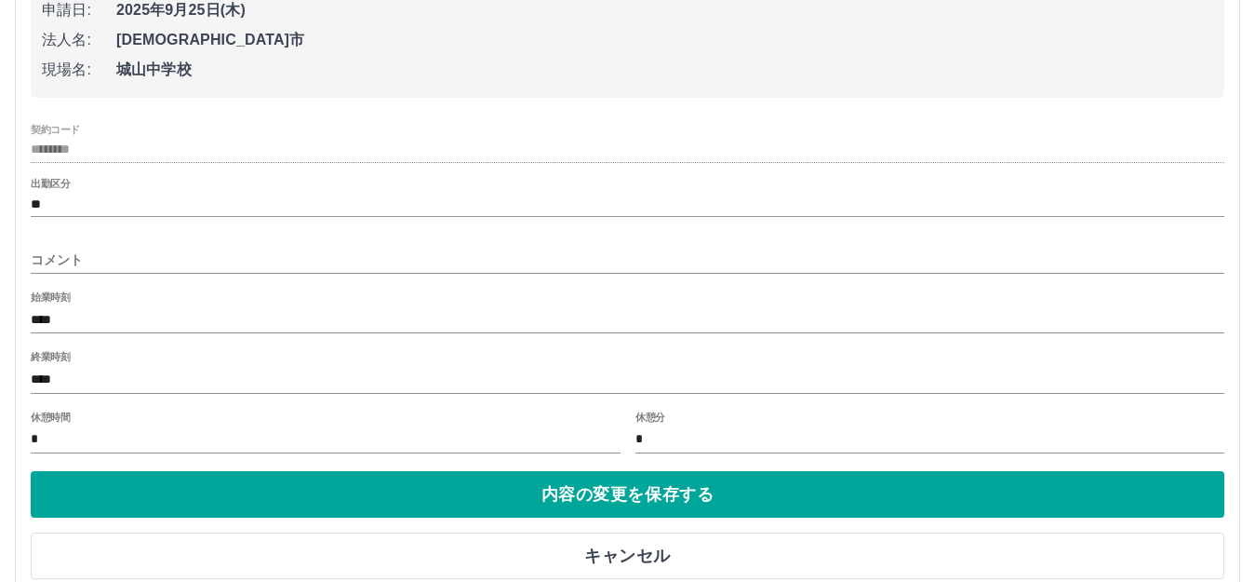
scroll to position [279, 0]
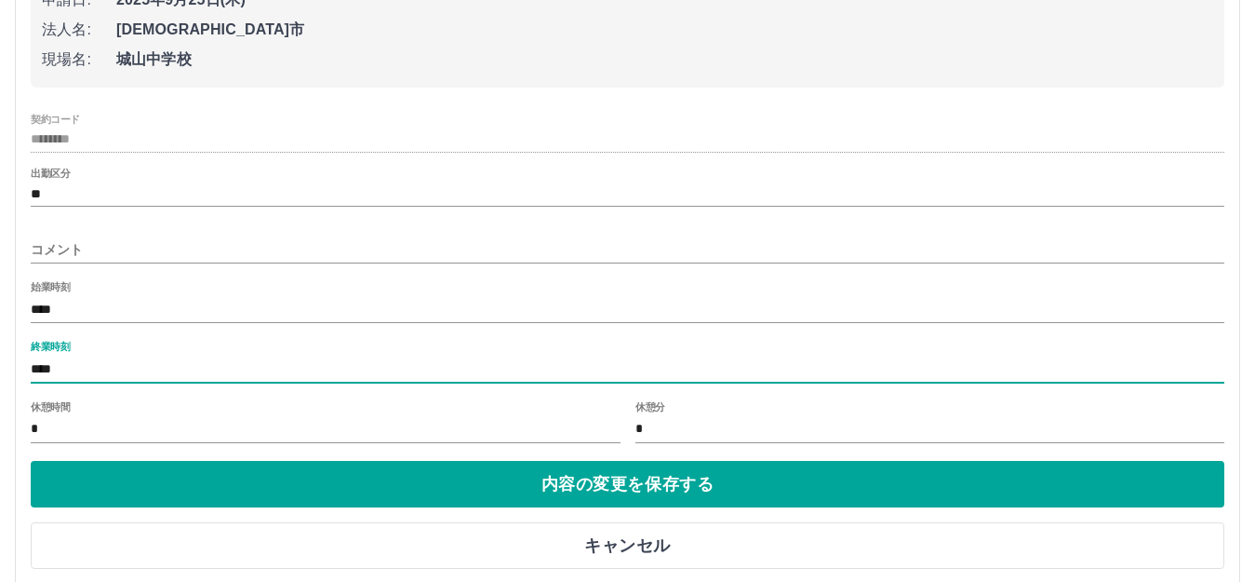
click at [87, 375] on input "****" at bounding box center [628, 368] width 1194 height 27
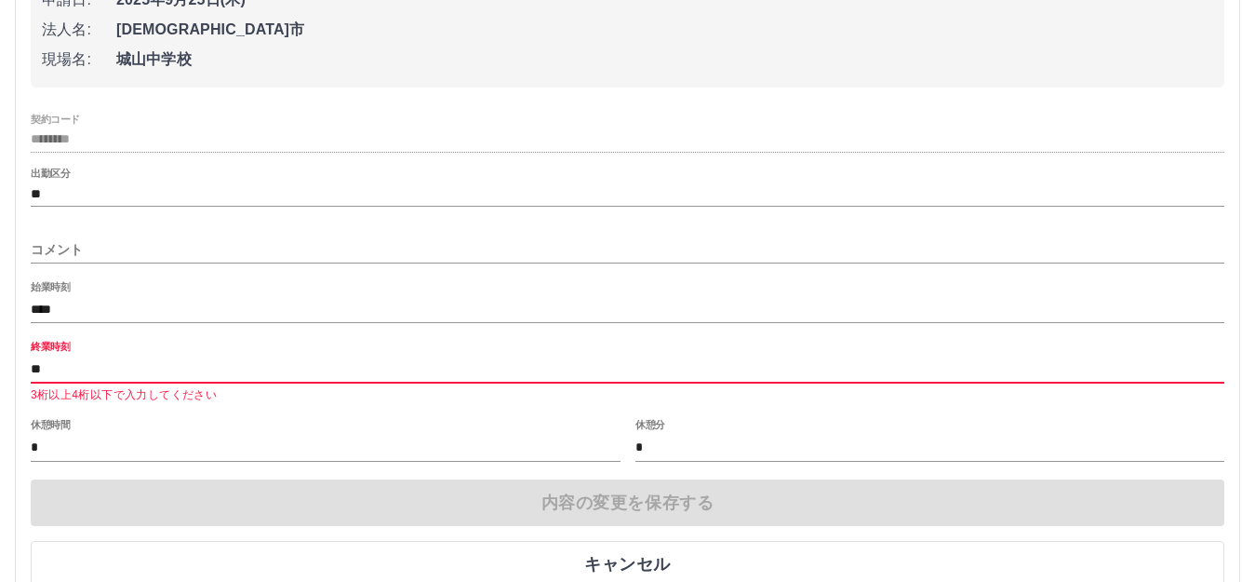
type input "*"
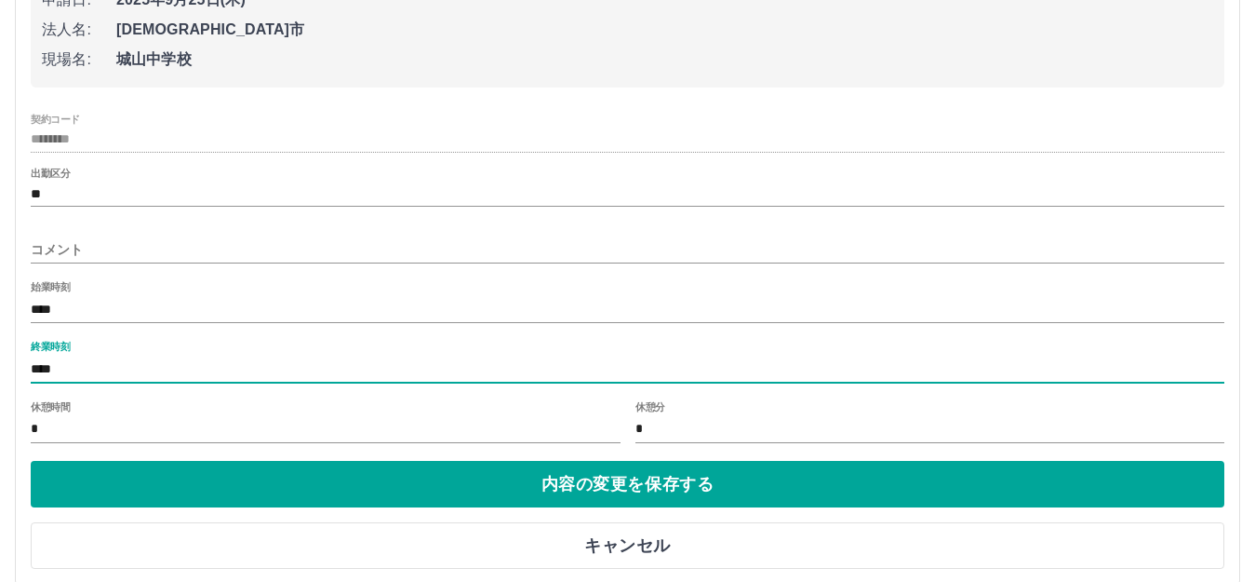
type input "****"
click at [56, 431] on input "*" at bounding box center [326, 429] width 590 height 27
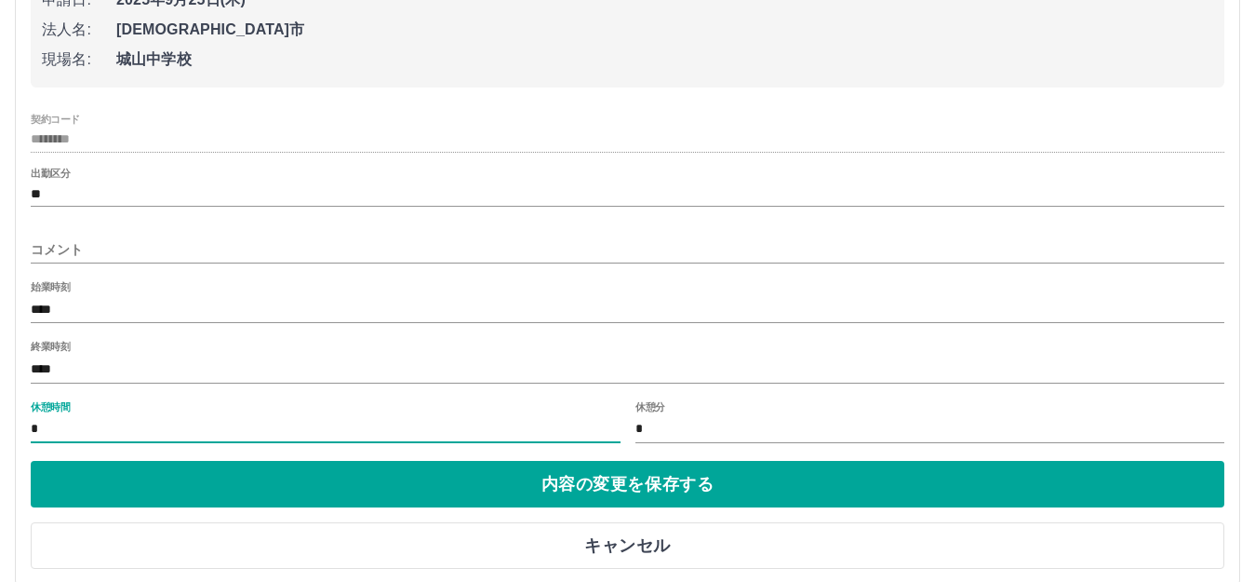
type input "*"
click at [115, 231] on div "コメント" at bounding box center [628, 243] width 1194 height 45
click at [115, 235] on div "コメント" at bounding box center [628, 243] width 1194 height 45
click at [115, 242] on input "コメント" at bounding box center [628, 249] width 1194 height 27
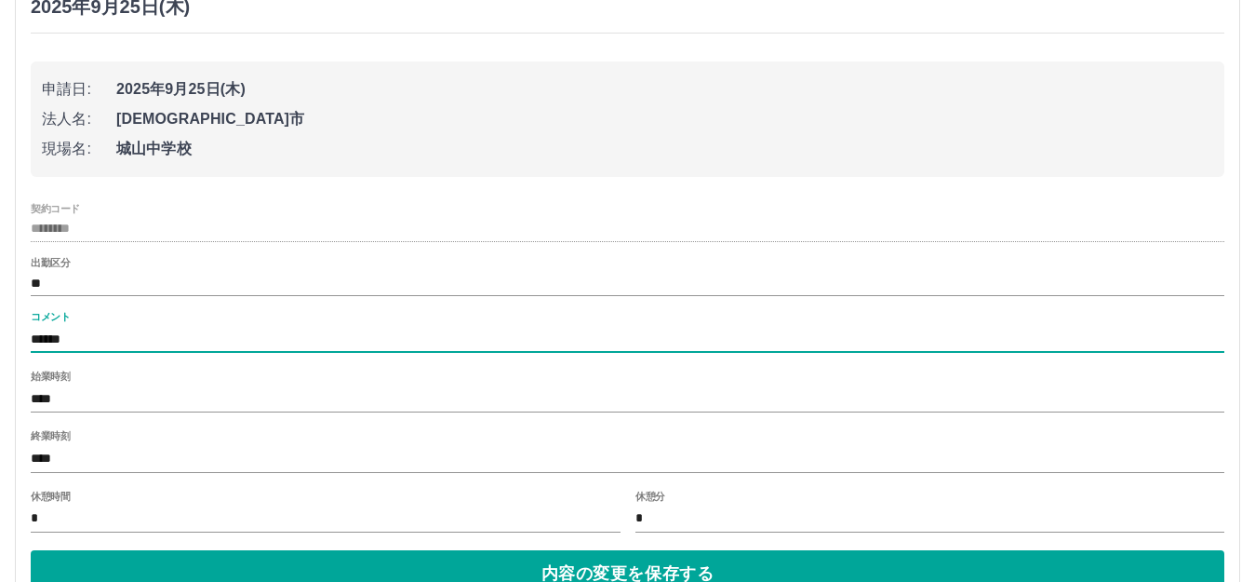
scroll to position [372, 0]
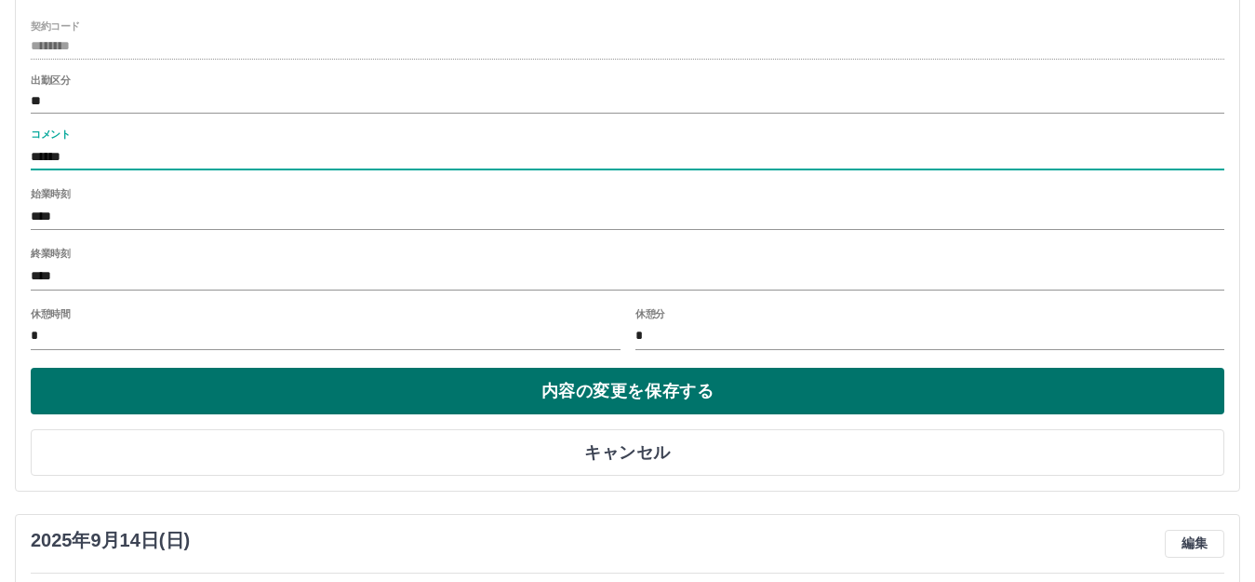
type input "******"
click at [125, 369] on button "内容の変更を保存する" at bounding box center [628, 391] width 1194 height 47
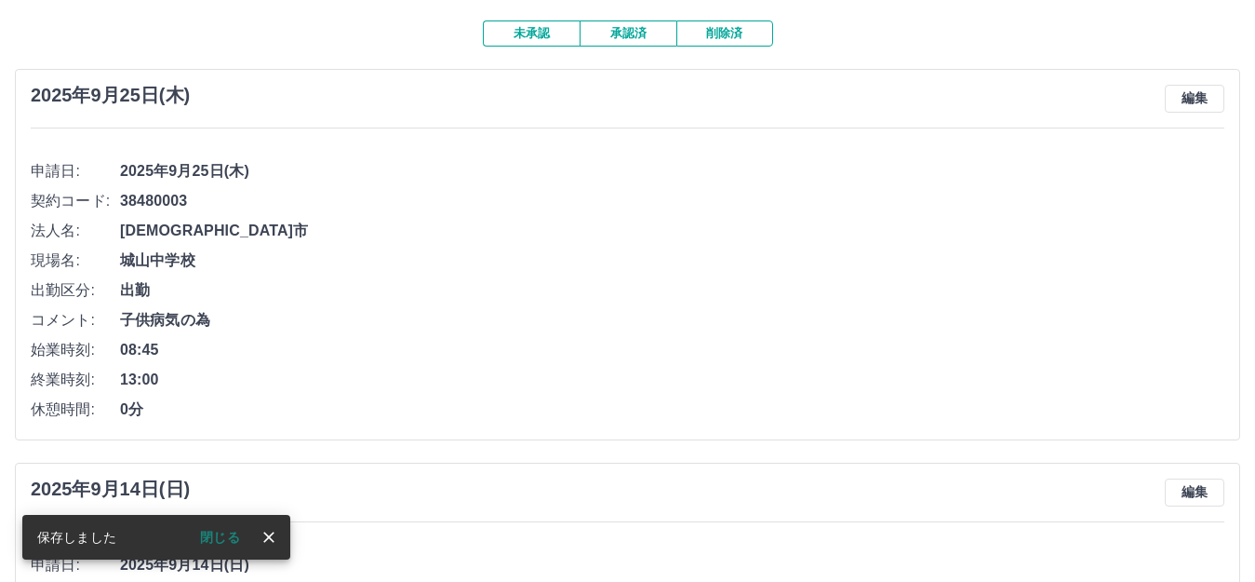
scroll to position [100, 0]
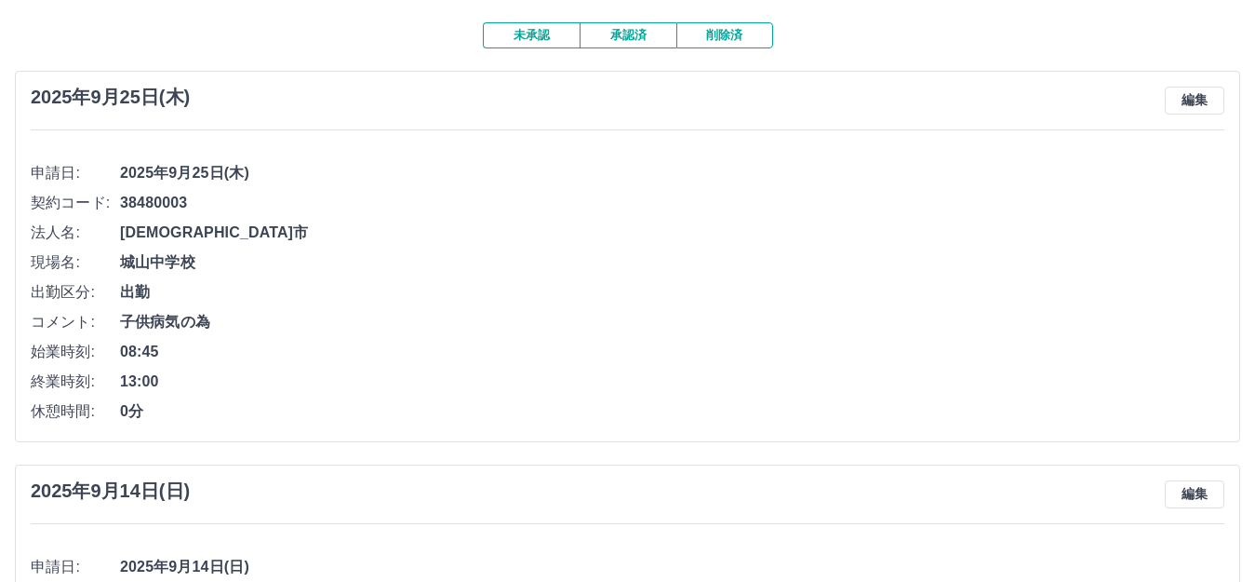
click at [893, 147] on ul "申請日: 2025年9月25日(木) 契約コード: 38480003 法人名: 宗像市 現場名: 城山中学校 出勤区分: 出勤 コメント: 子供病気の為 始業…" at bounding box center [628, 285] width 1194 height 281
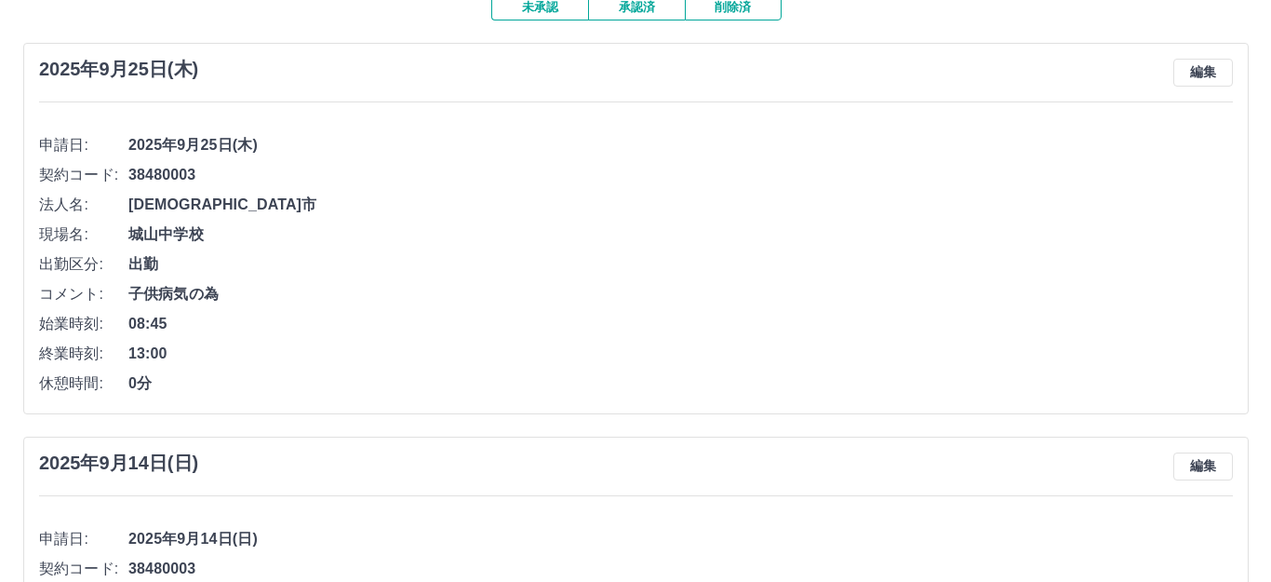
scroll to position [0, 0]
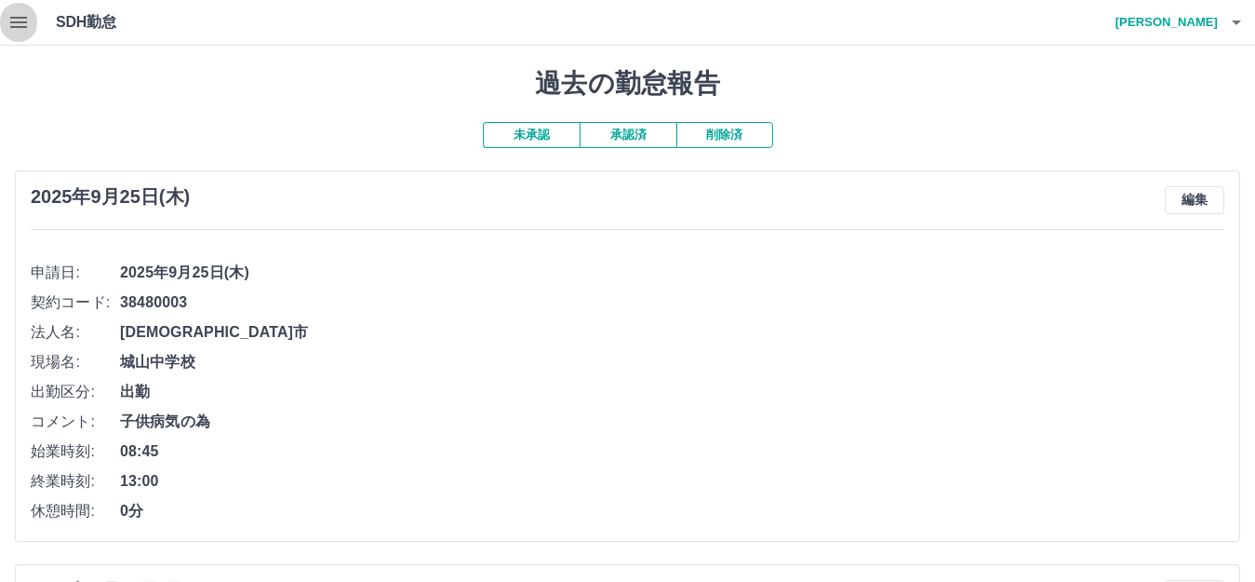
click at [19, 21] on icon "button" at bounding box center [18, 22] width 17 height 11
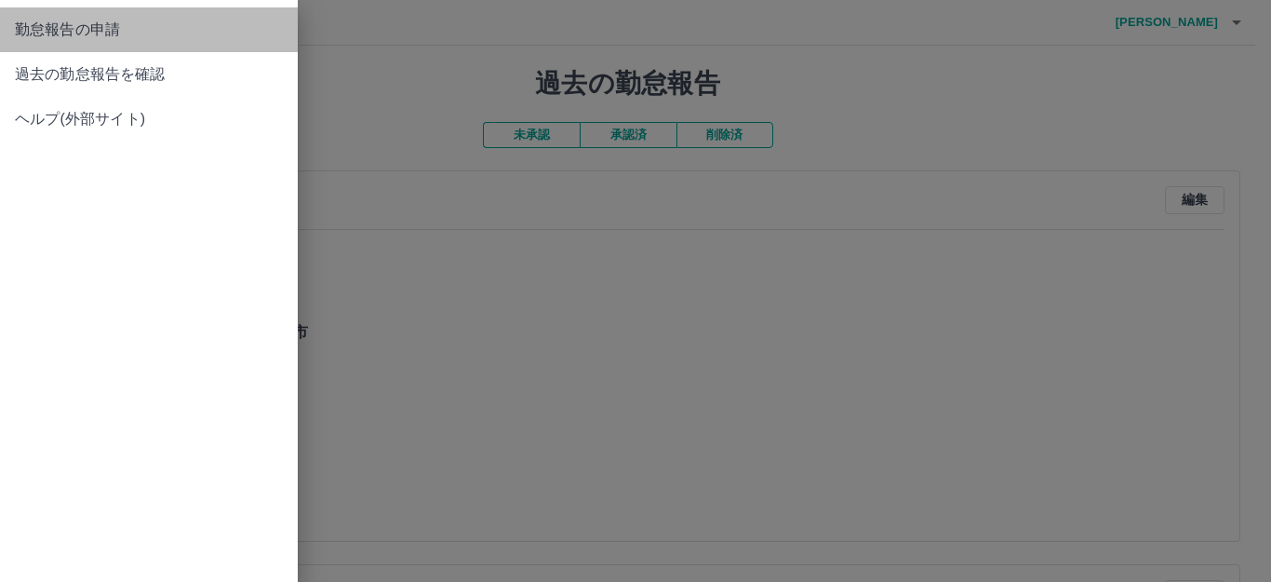
click at [85, 39] on span "勤怠報告の申請" at bounding box center [149, 30] width 268 height 22
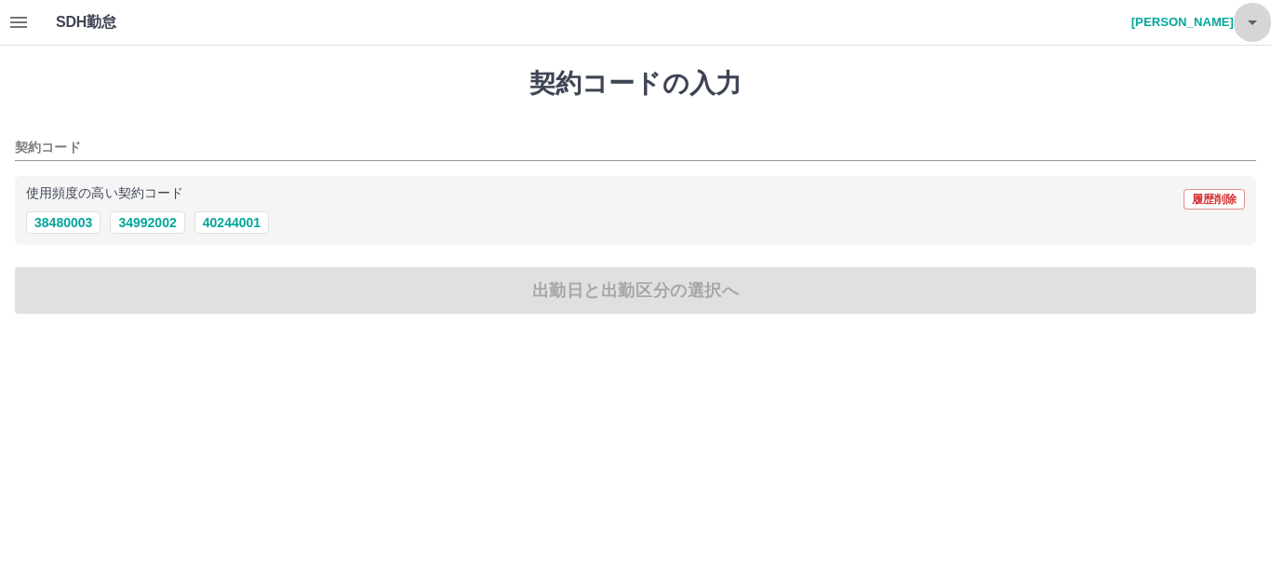
click at [1257, 22] on icon "button" at bounding box center [1252, 22] width 22 height 22
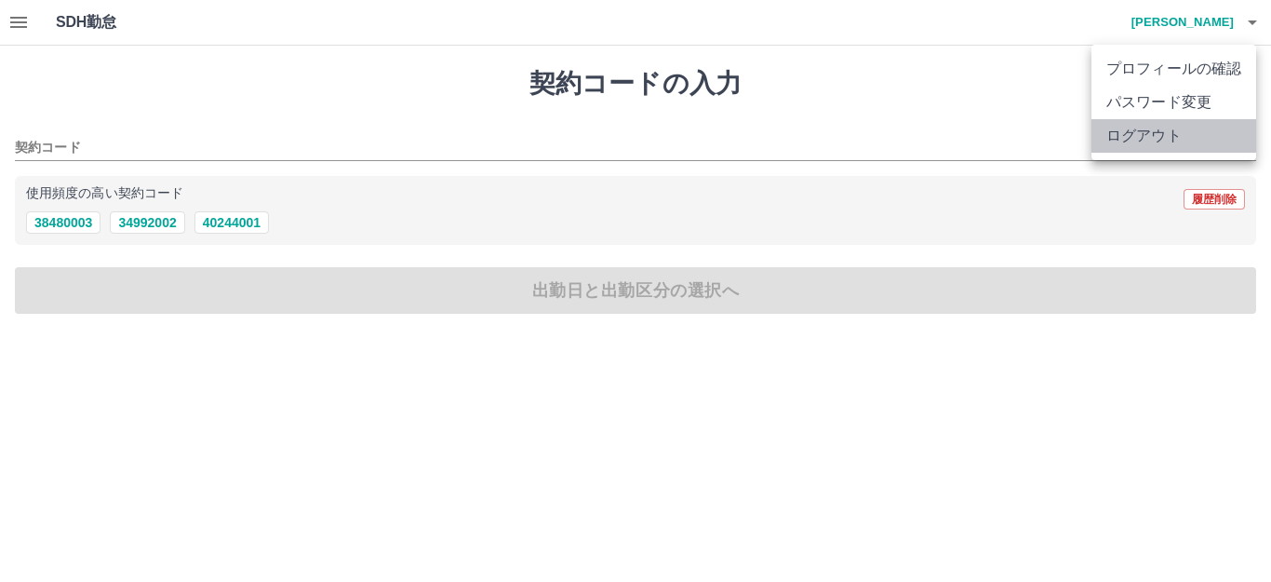
click at [1195, 127] on li "ログアウト" at bounding box center [1174, 136] width 165 height 34
